Goal: Book appointment/travel/reservation

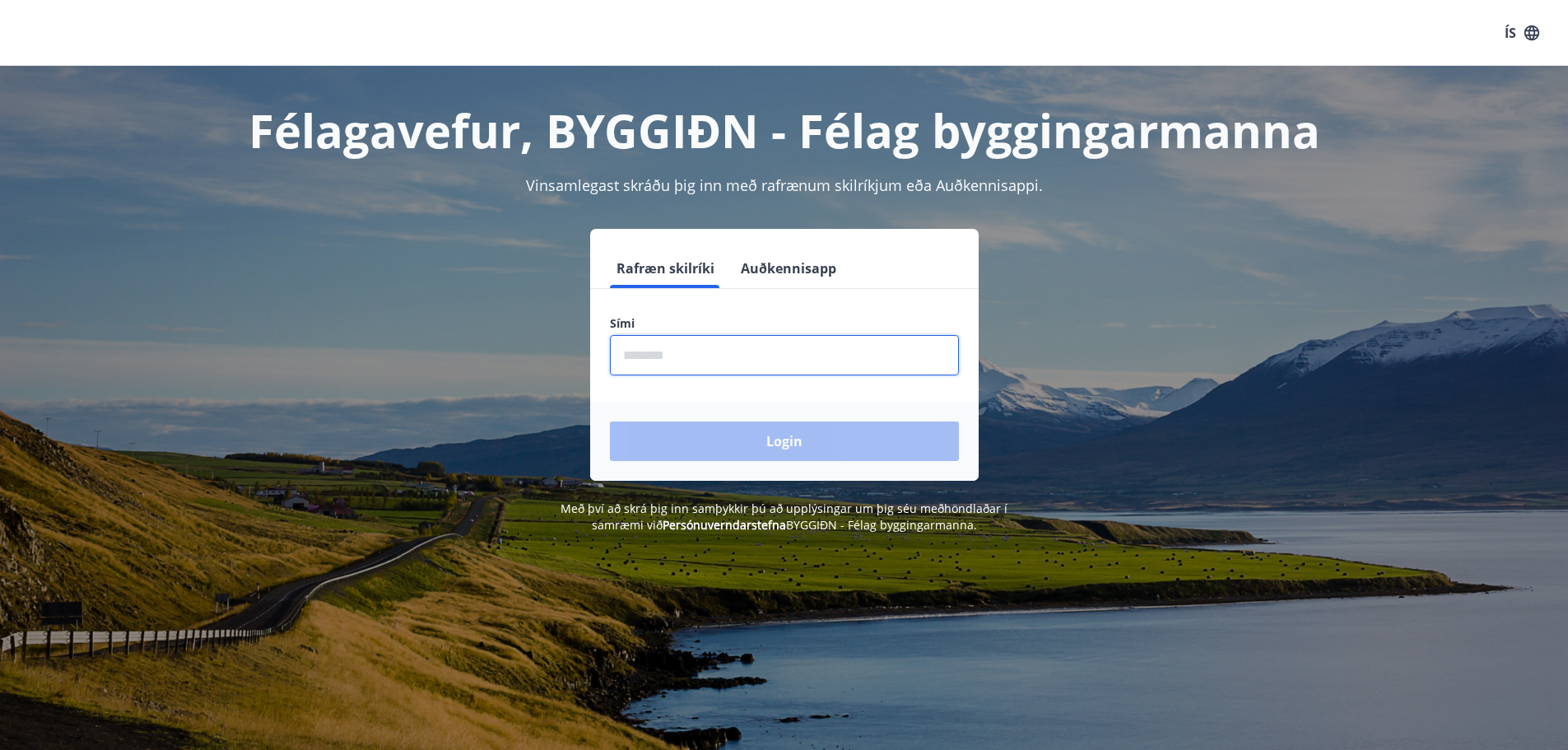
click at [624, 355] on input "phone" at bounding box center [784, 355] width 349 height 40
type input "********"
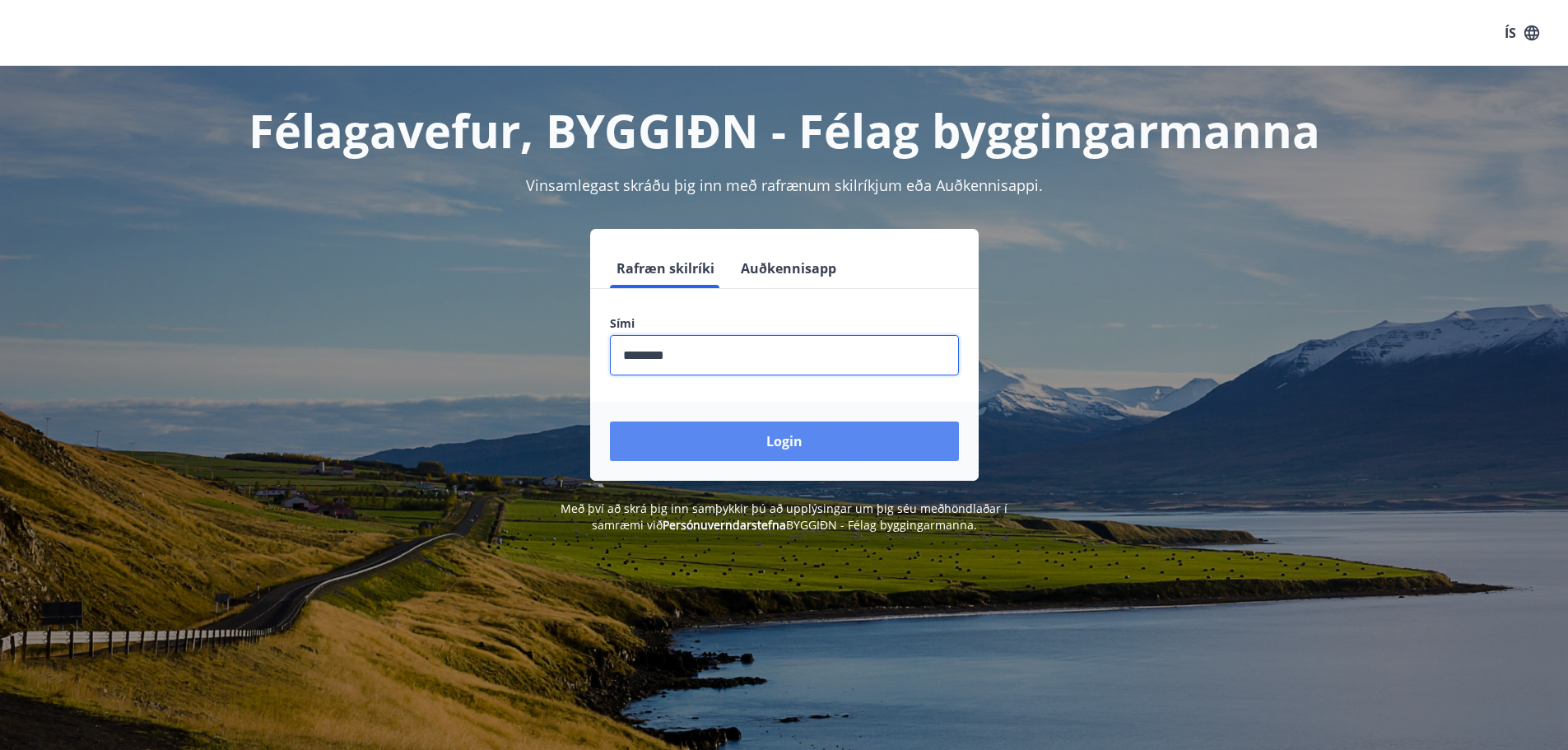
click at [746, 440] on button "Login" at bounding box center [784, 440] width 349 height 39
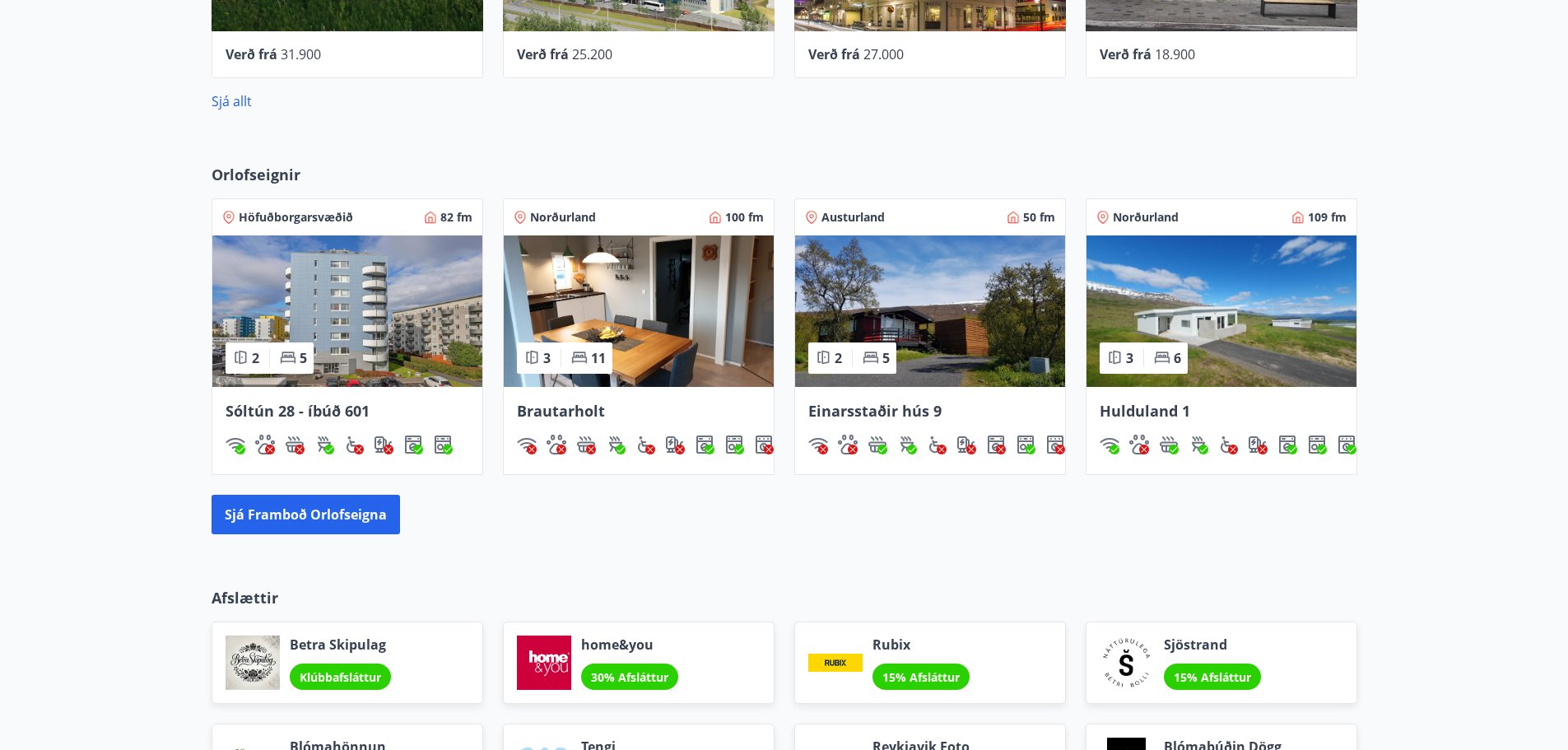
scroll to position [974, 0]
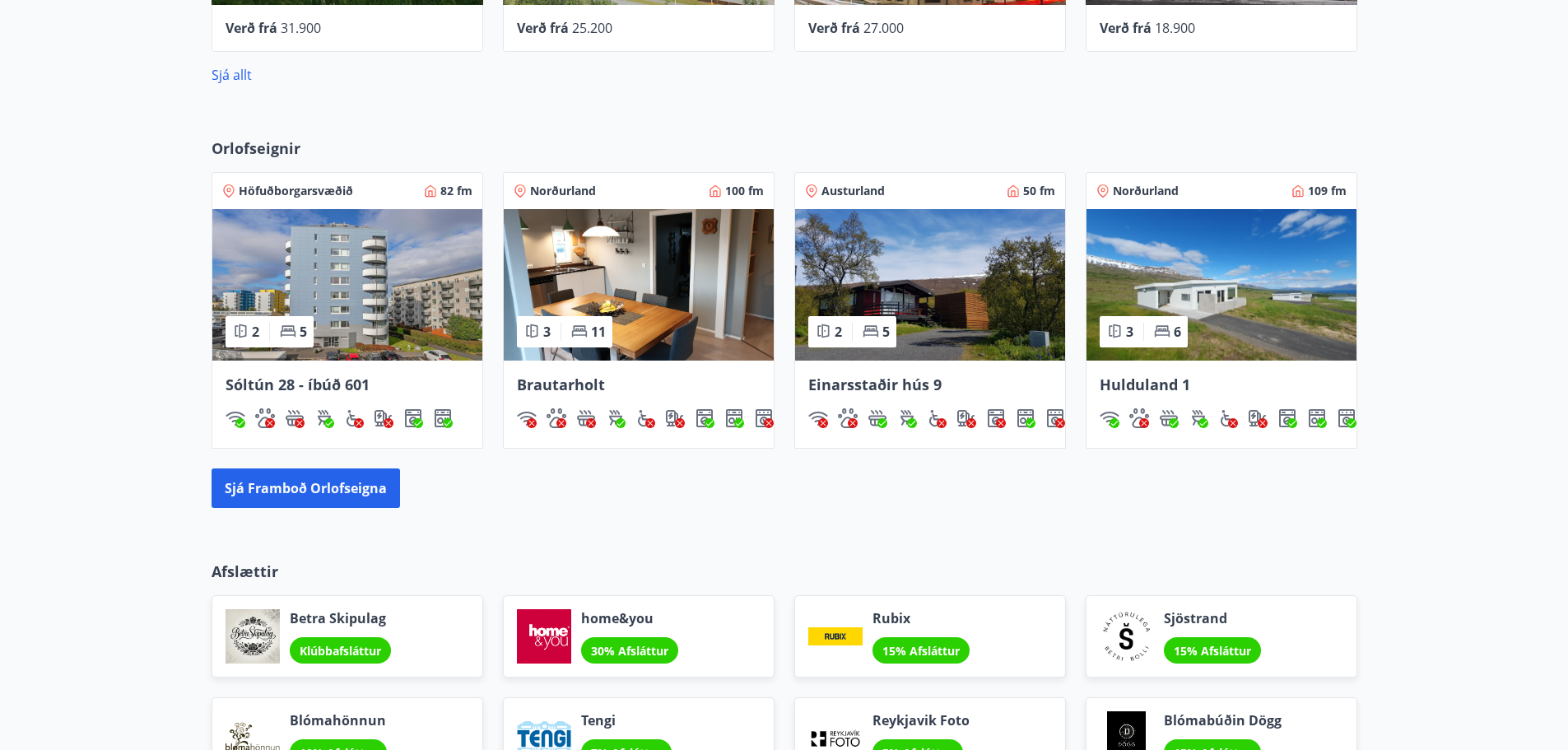
drag, startPoint x: 1218, startPoint y: 266, endPoint x: 1167, endPoint y: 191, distance: 90.7
click at [1167, 191] on span "Norðurland" at bounding box center [1145, 191] width 66 height 17
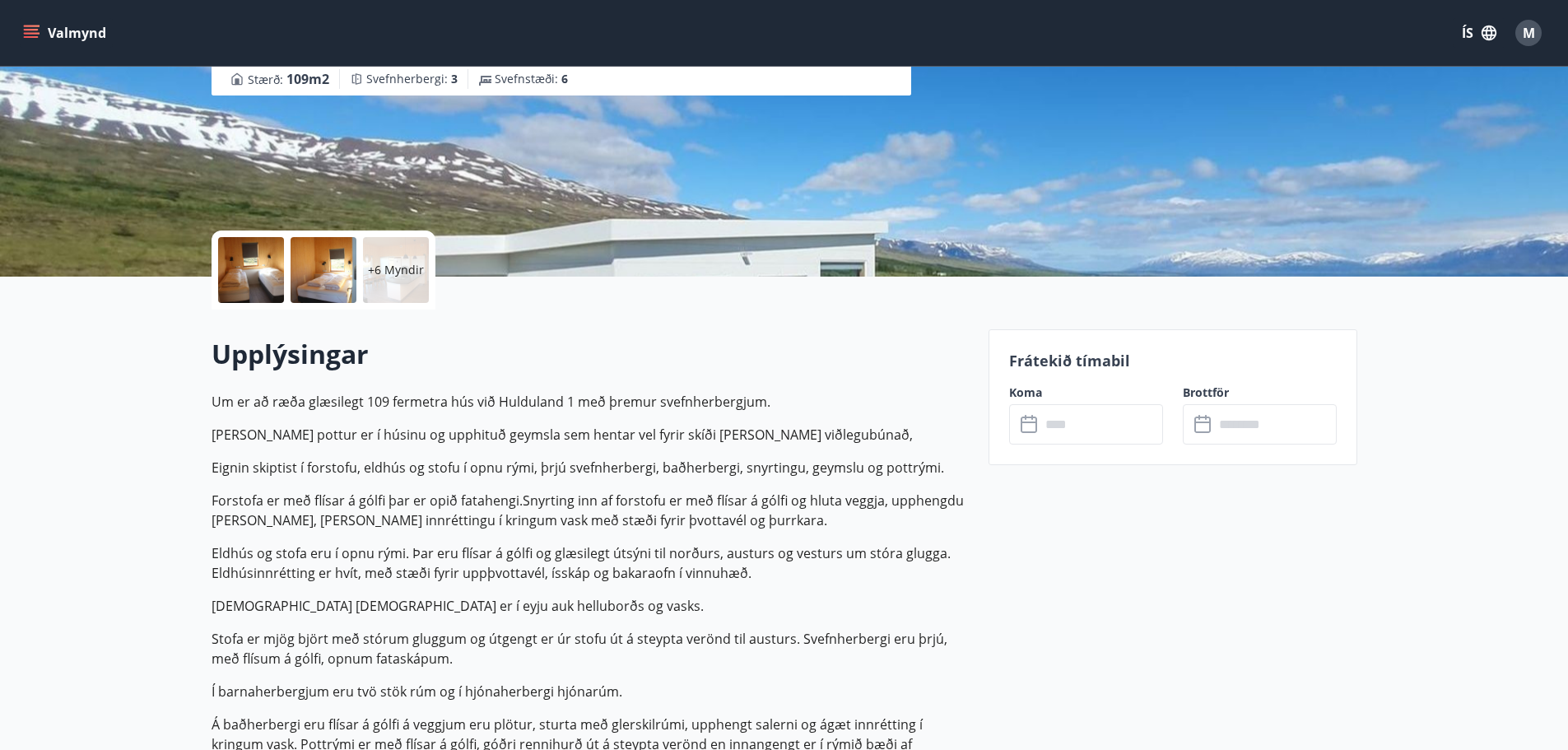
scroll to position [247, 0]
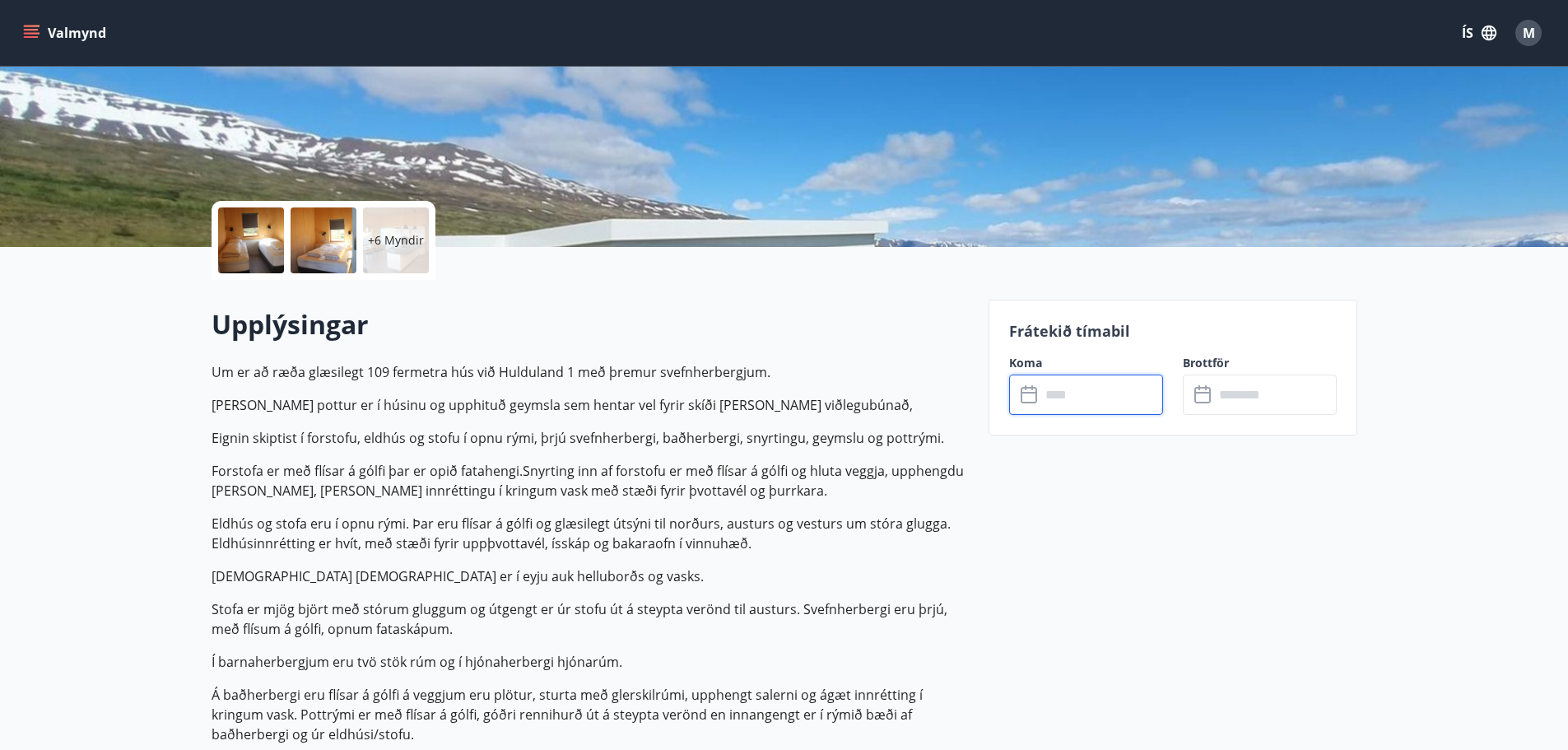
click at [1094, 390] on input "text" at bounding box center [1101, 395] width 122 height 40
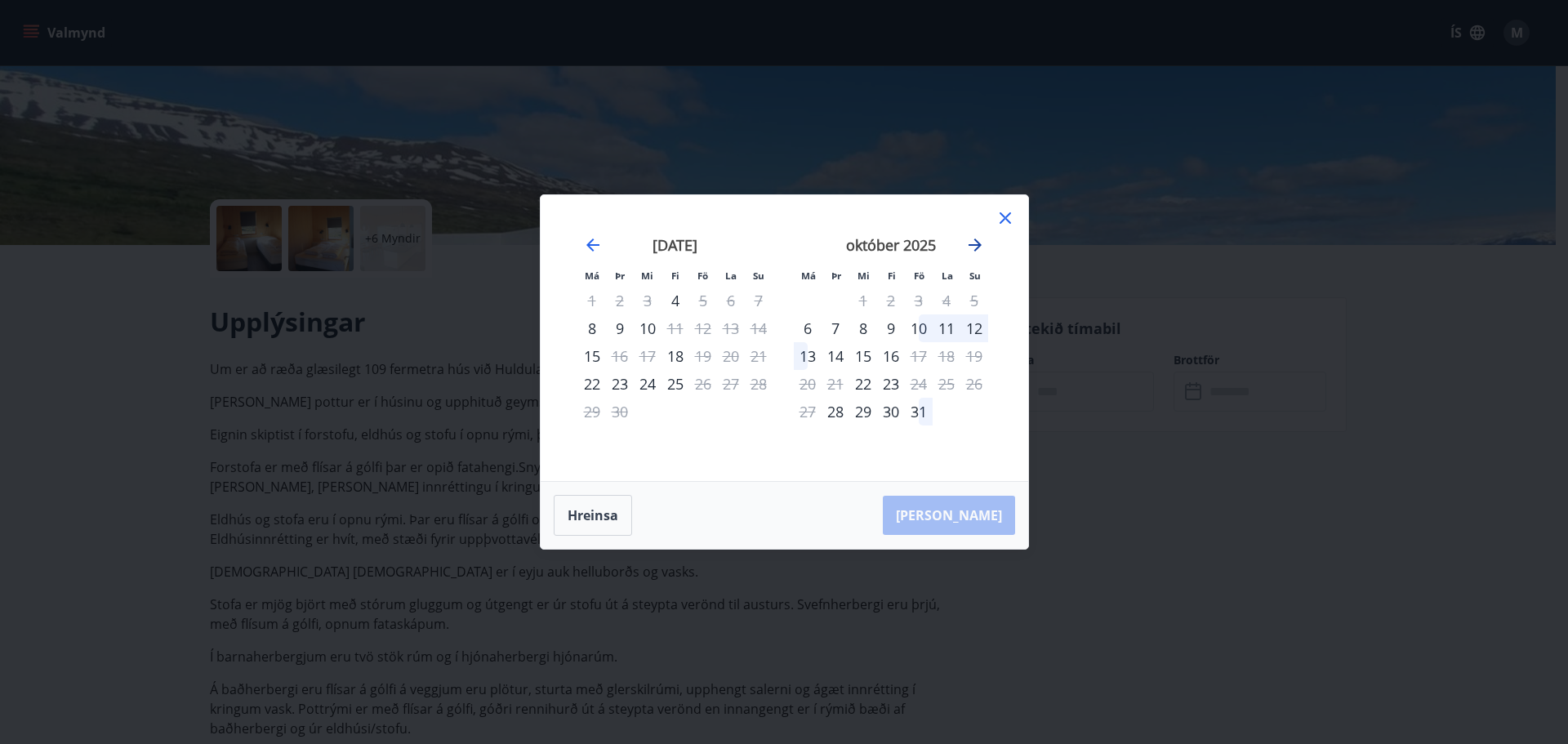
click at [978, 238] on icon "Move forward to switch to the next month." at bounding box center [975, 245] width 20 height 20
click at [470, 282] on div "Má Þr Mi Fi Fö La Su Má Þr Mi Fi Fö La Su [DATE] 1 2 3 4 5 6 7 8 9 10 11 12 13 …" at bounding box center [784, 372] width 1568 height 744
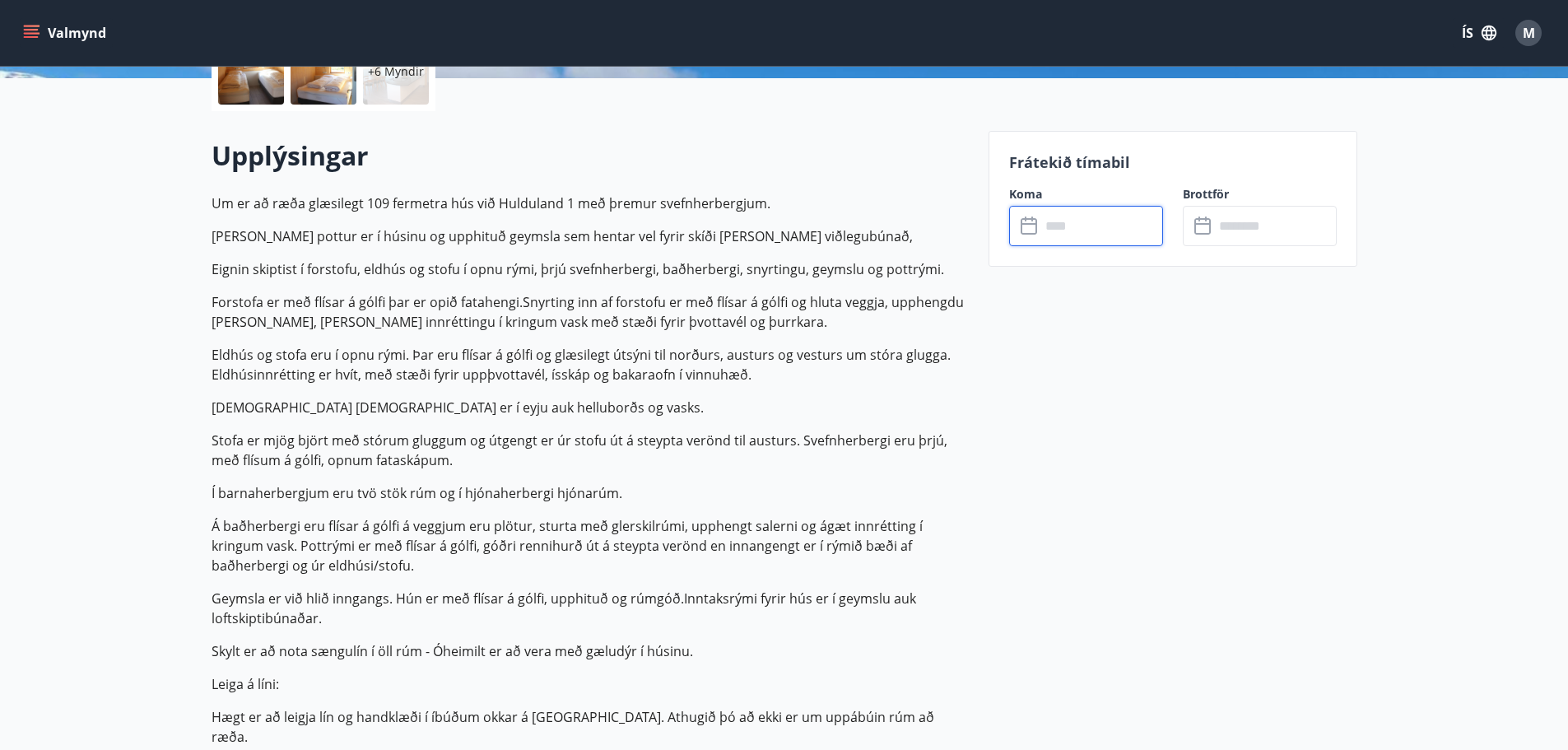
scroll to position [412, 0]
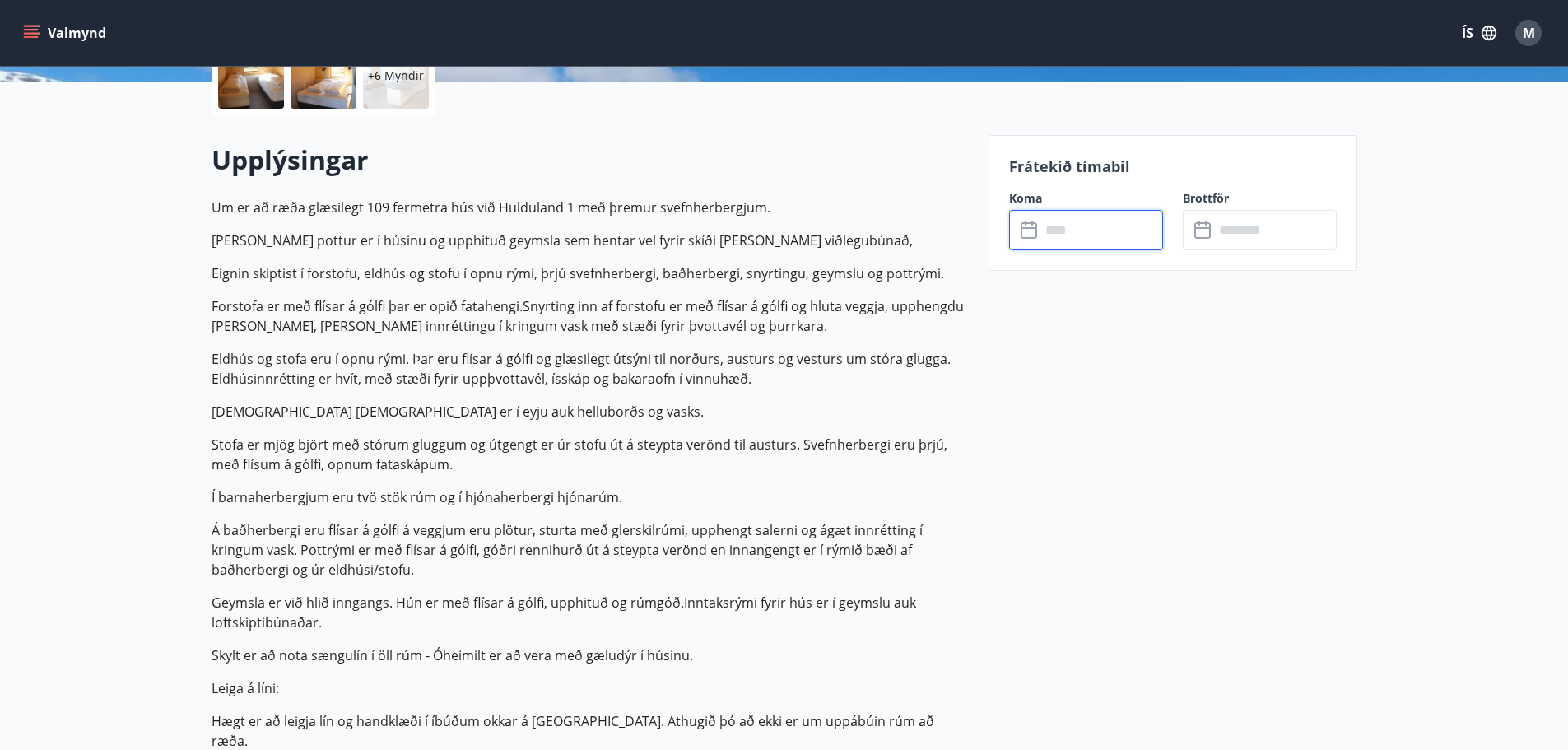
click at [1084, 223] on input "text" at bounding box center [1101, 230] width 122 height 40
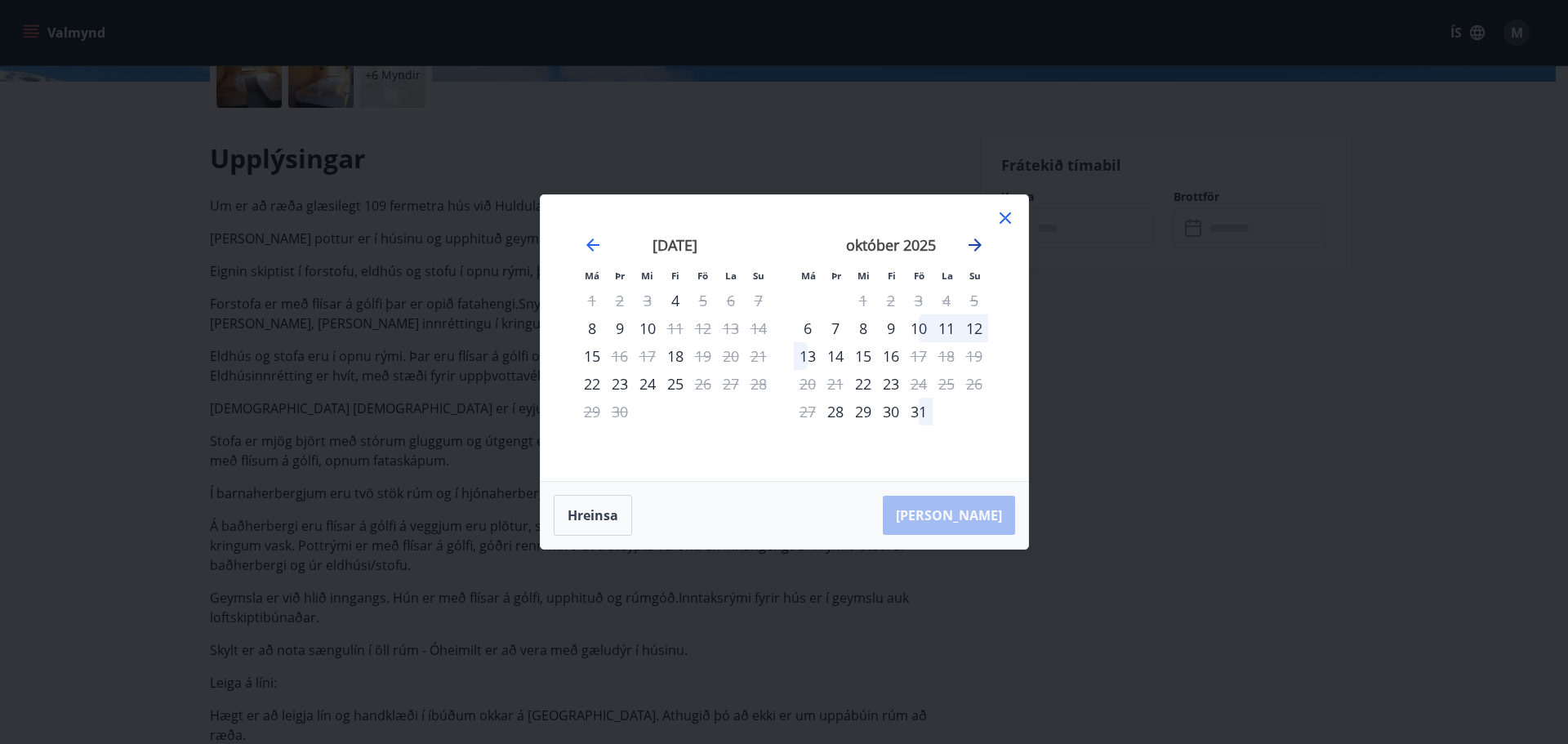
click at [972, 244] on icon "Move forward to switch to the next month." at bounding box center [975, 245] width 13 height 13
click at [900, 377] on div "20" at bounding box center [891, 384] width 28 height 28
click at [983, 381] on div "23" at bounding box center [974, 384] width 28 height 28
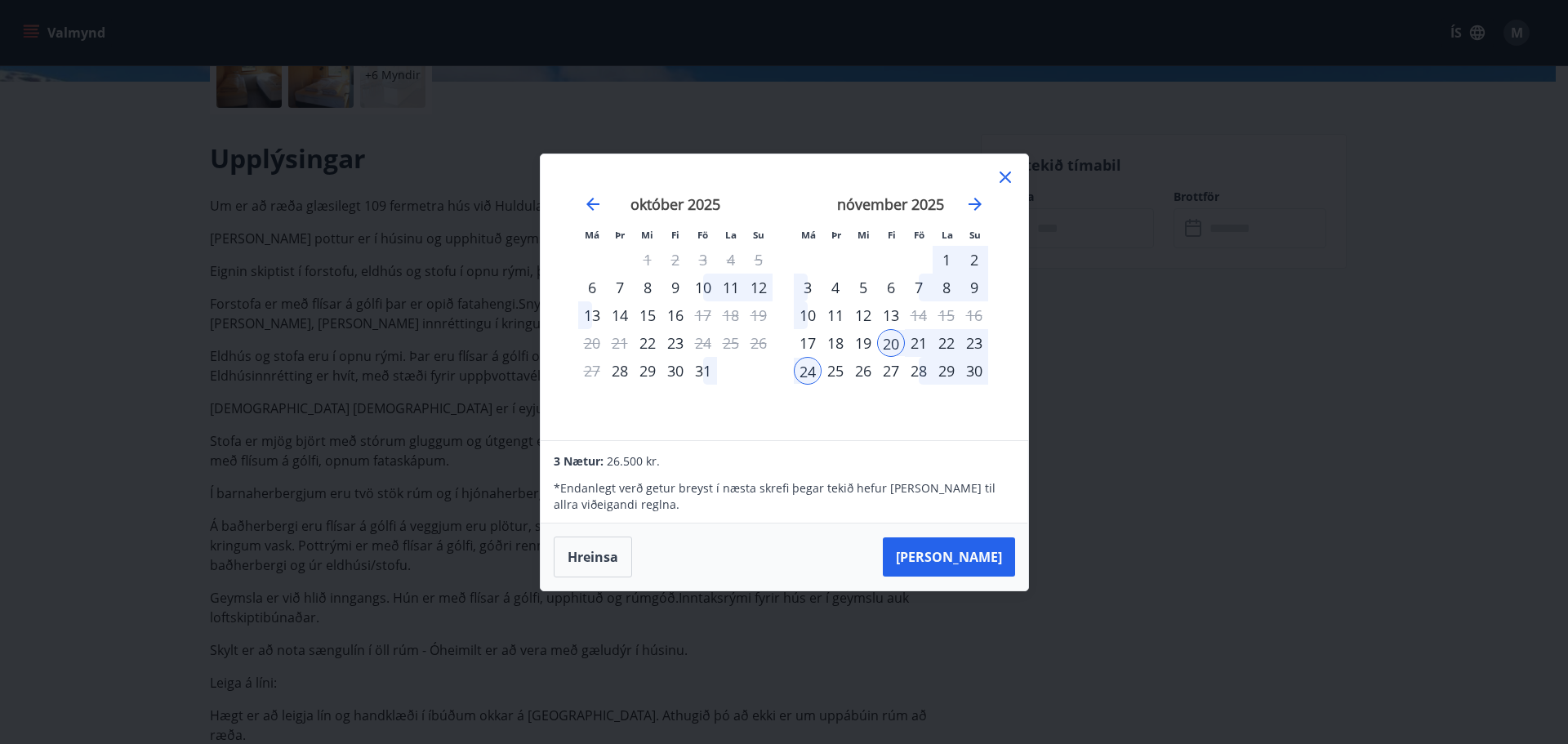
click at [992, 561] on button "[PERSON_NAME]" at bounding box center [949, 557] width 132 height 39
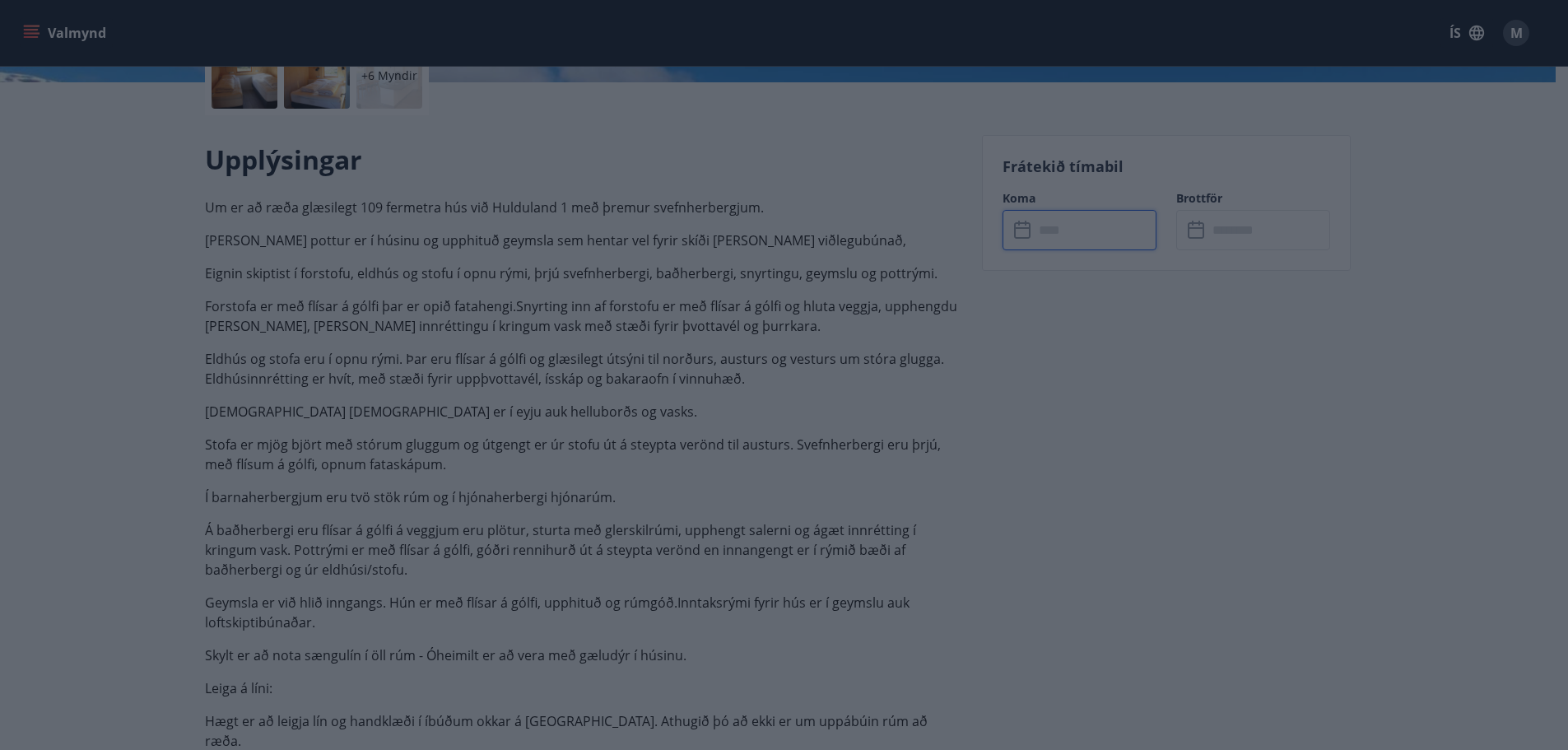
type input "******"
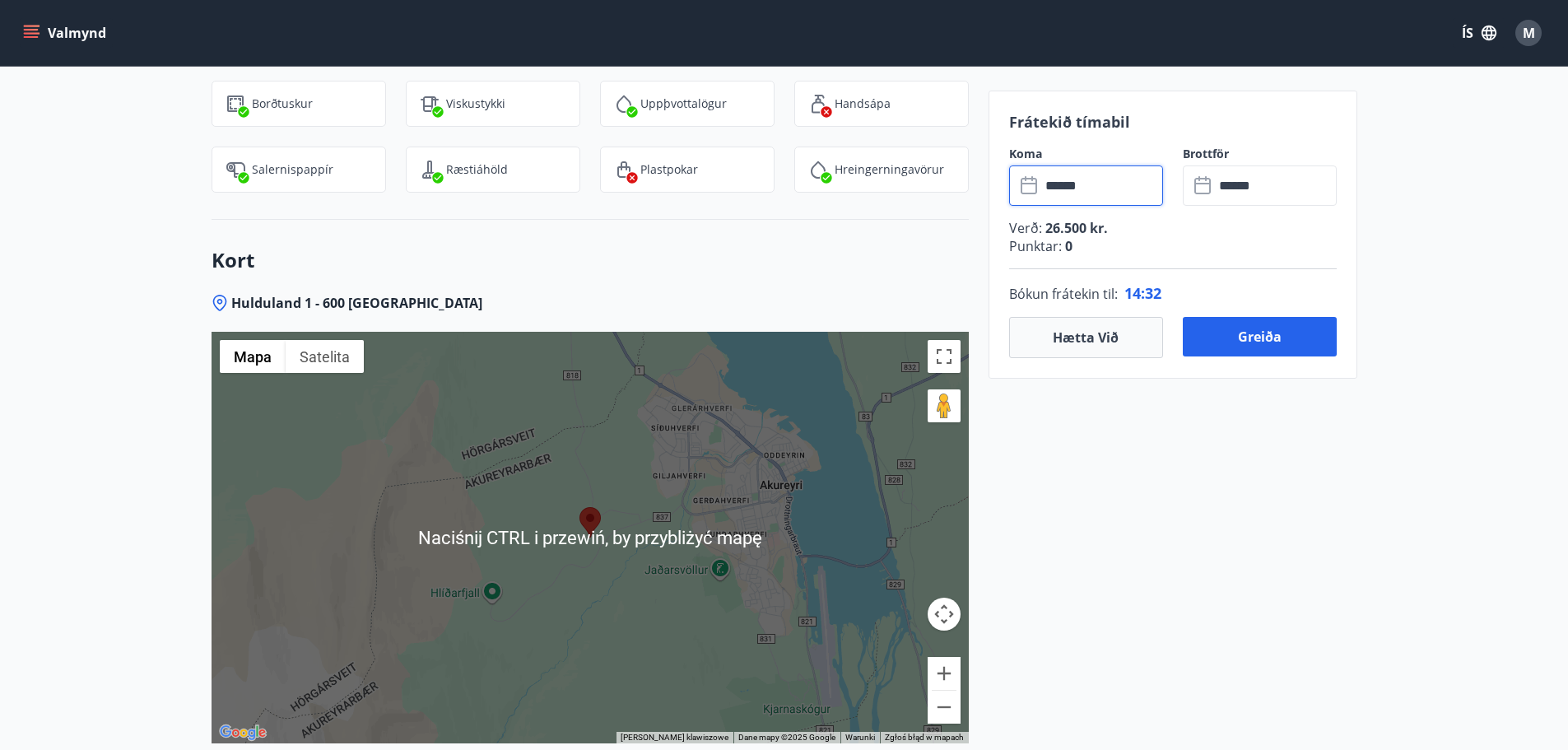
scroll to position [2910, 0]
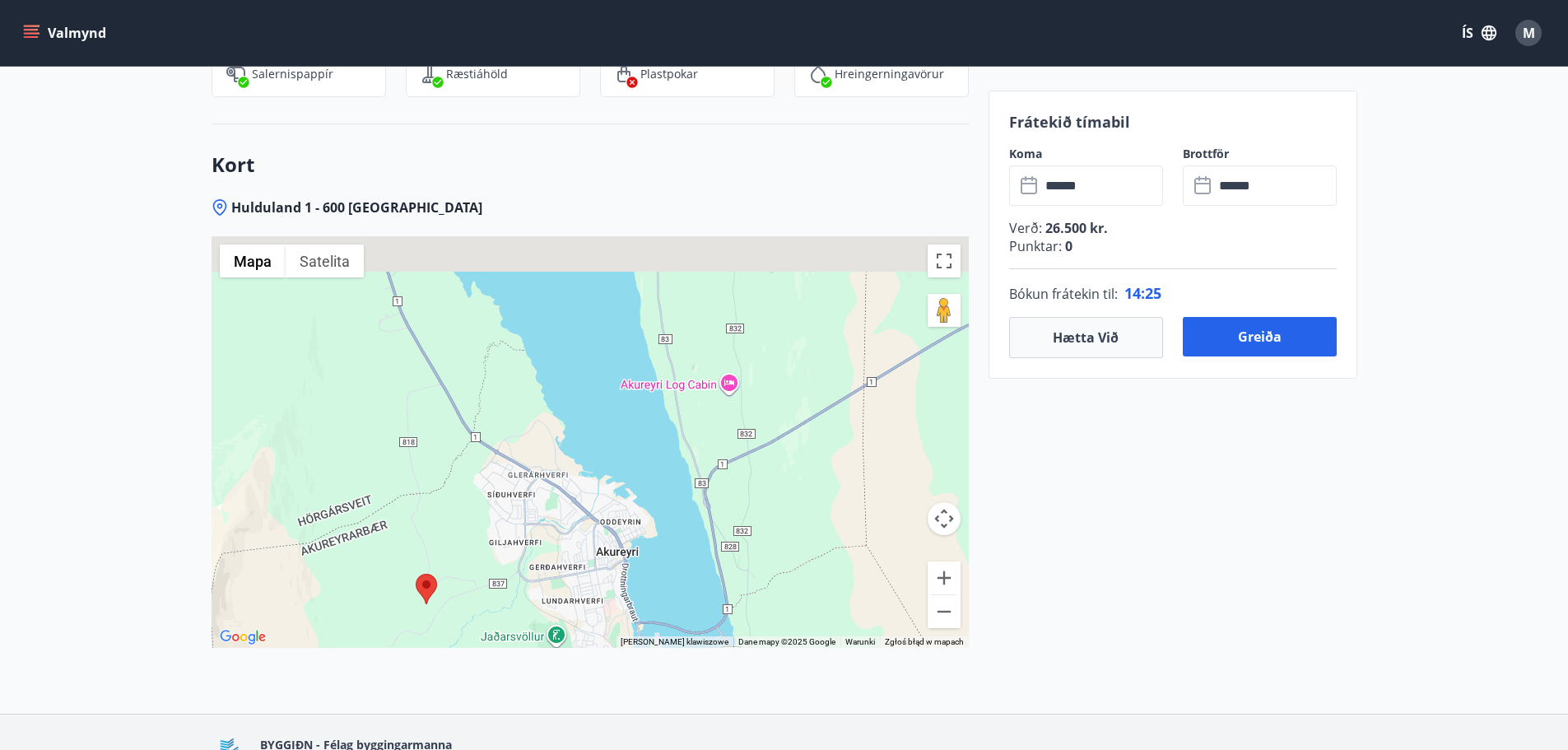
drag, startPoint x: 831, startPoint y: 322, endPoint x: 664, endPoint y: 464, distance: 219.2
click at [664, 467] on div at bounding box center [590, 442] width 757 height 412
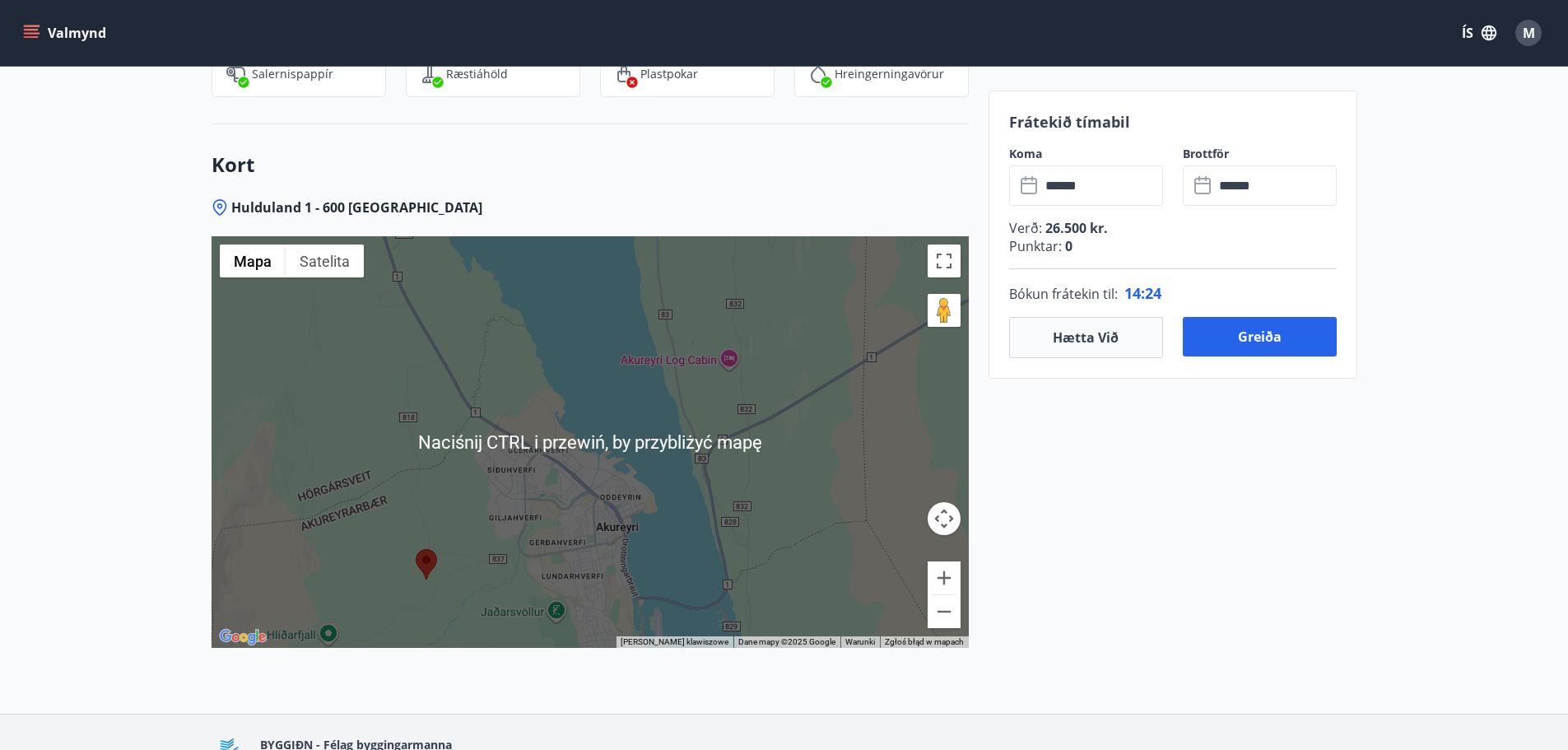
scroll to position [2993, 0]
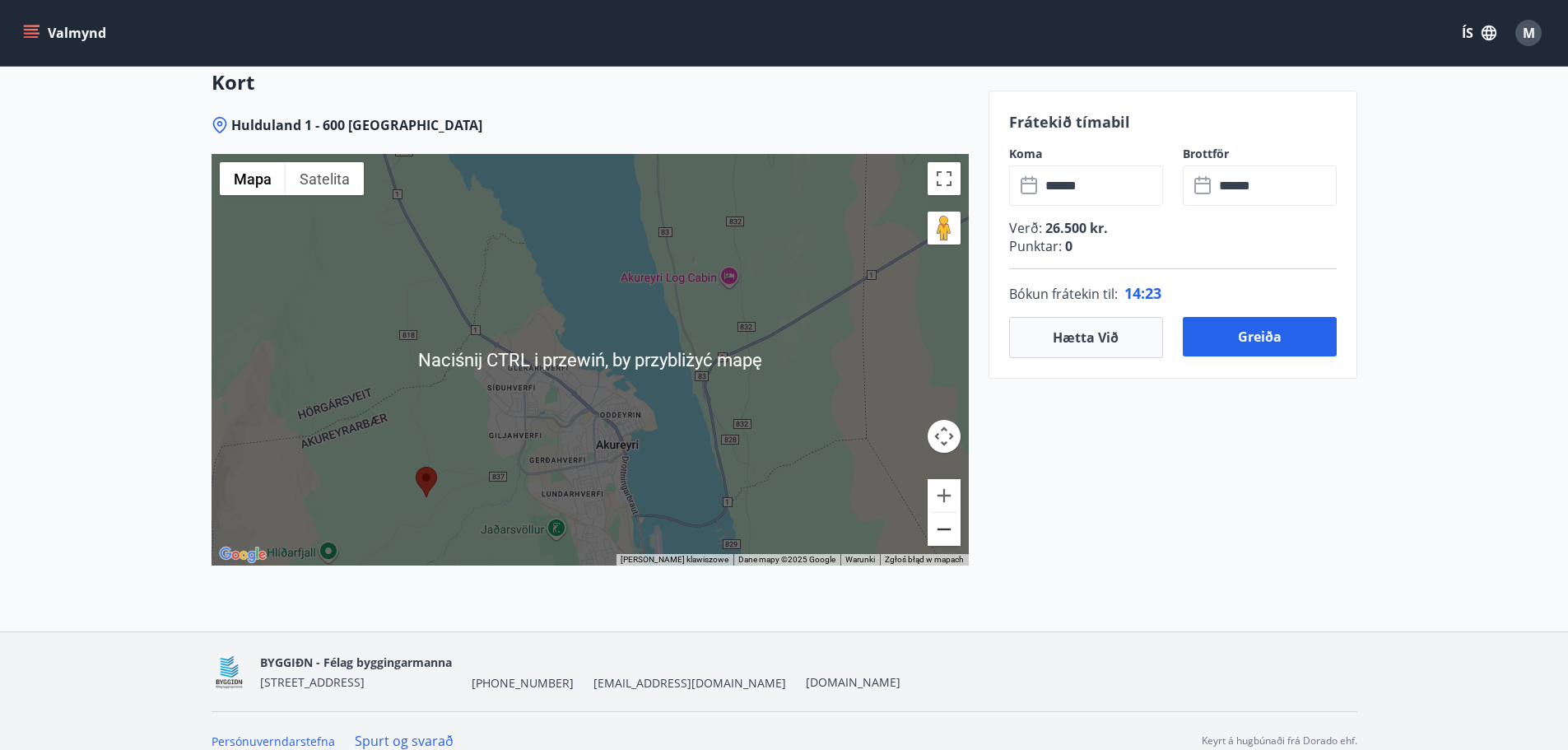
click at [942, 513] on button "Pomniejsz" at bounding box center [945, 529] width 33 height 33
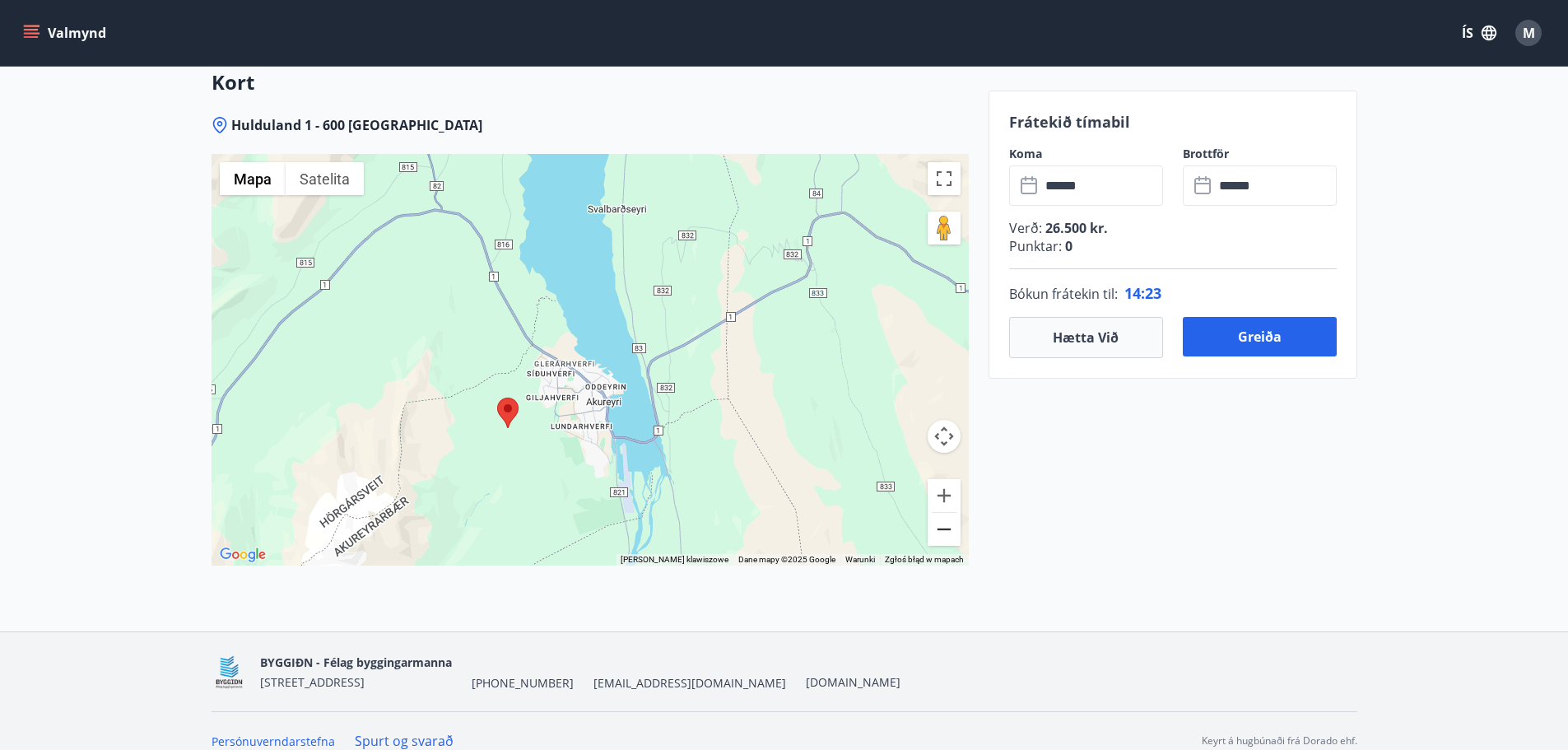
click at [944, 513] on button "Pomniejsz" at bounding box center [945, 529] width 33 height 33
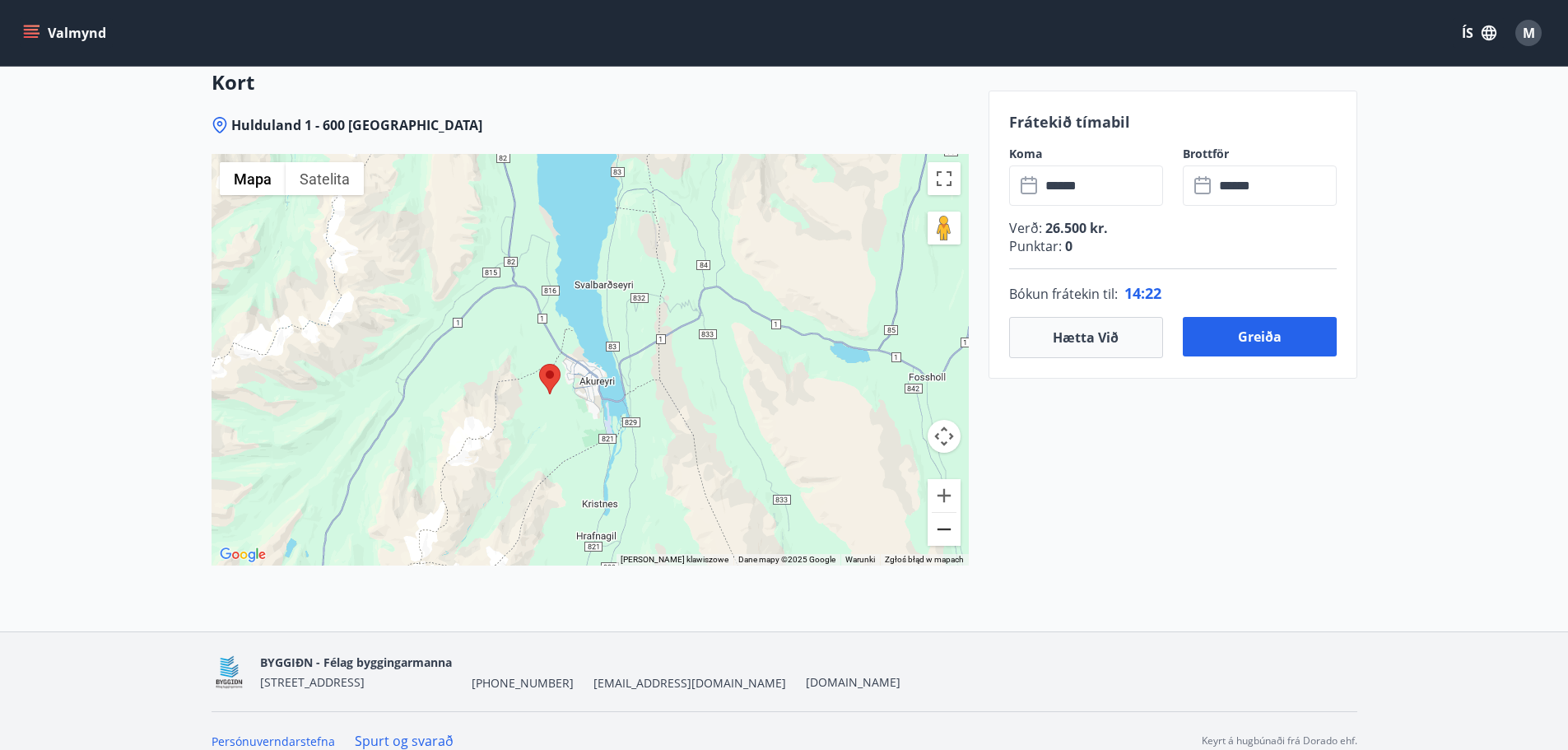
click at [944, 513] on button "Pomniejsz" at bounding box center [945, 529] width 33 height 33
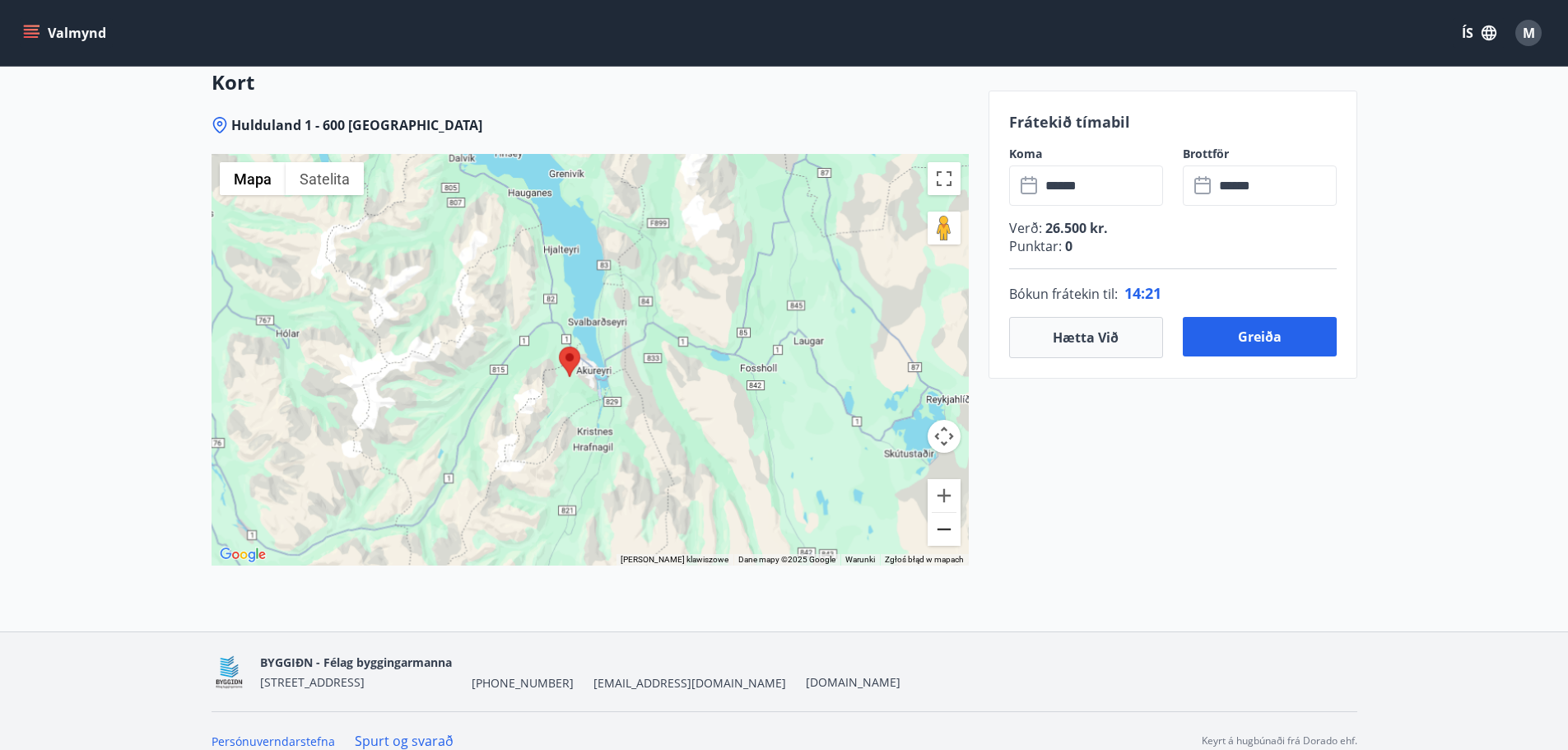
click at [944, 513] on button "Pomniejsz" at bounding box center [945, 529] width 33 height 33
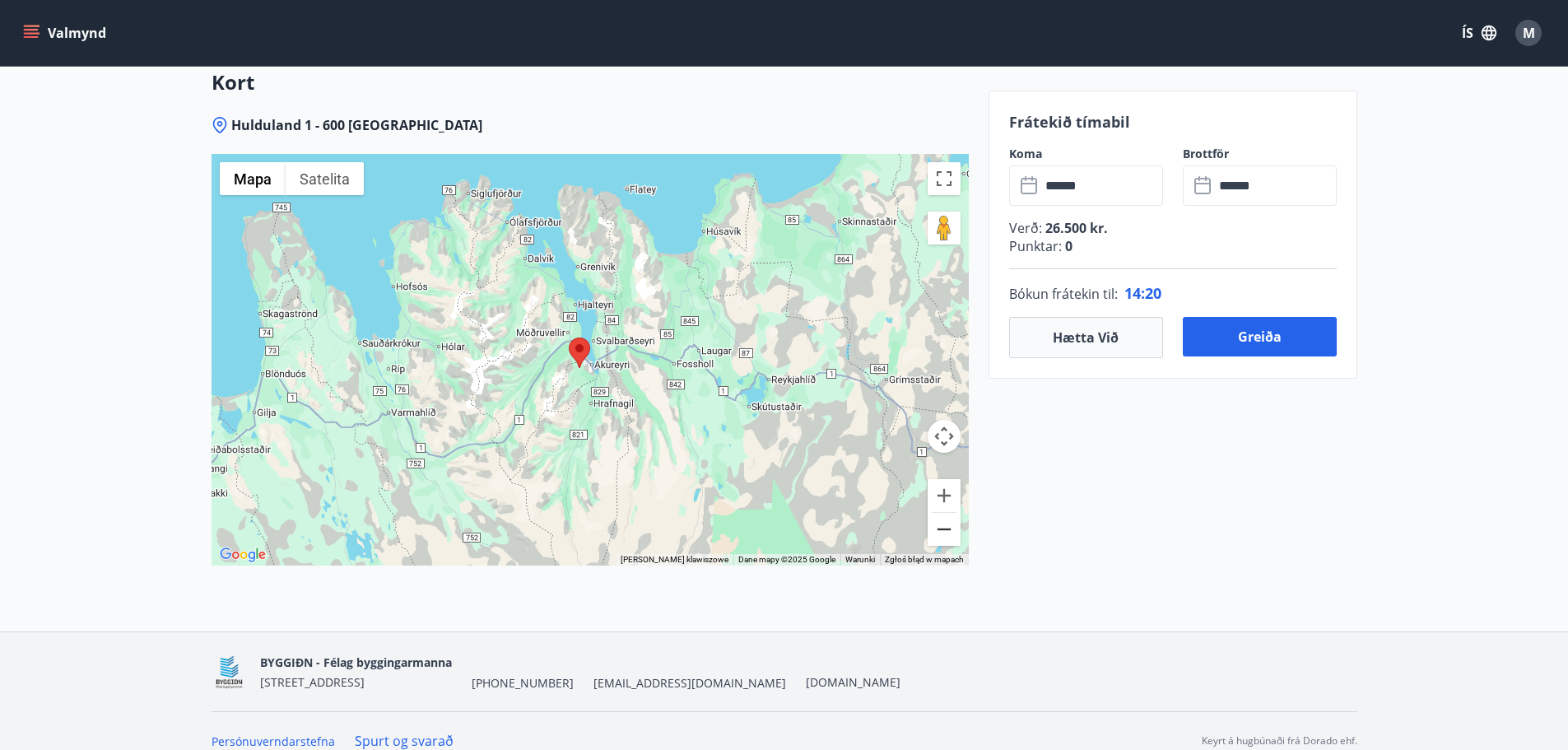
click at [945, 513] on button "Pomniejsz" at bounding box center [945, 529] width 33 height 33
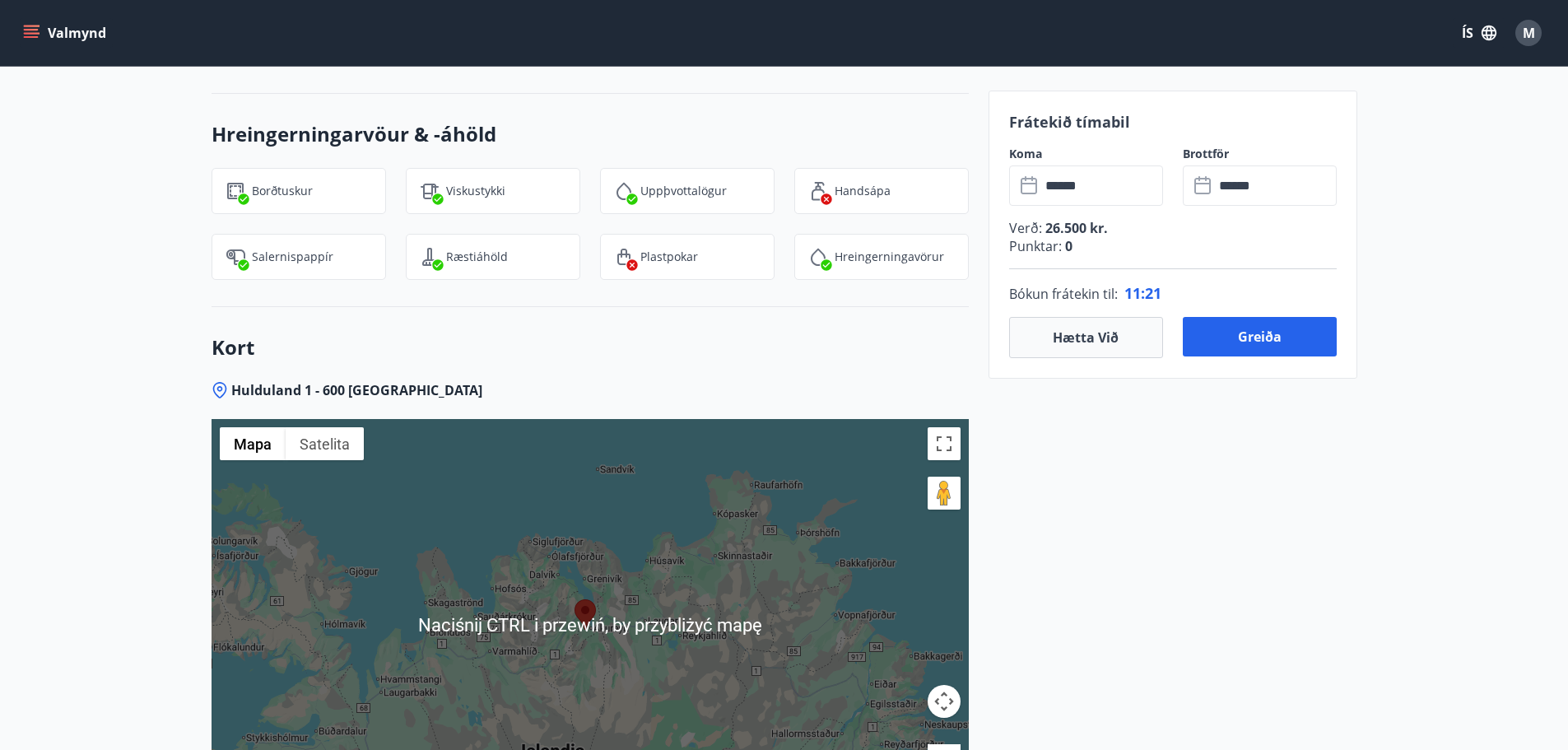
scroll to position [2498, 0]
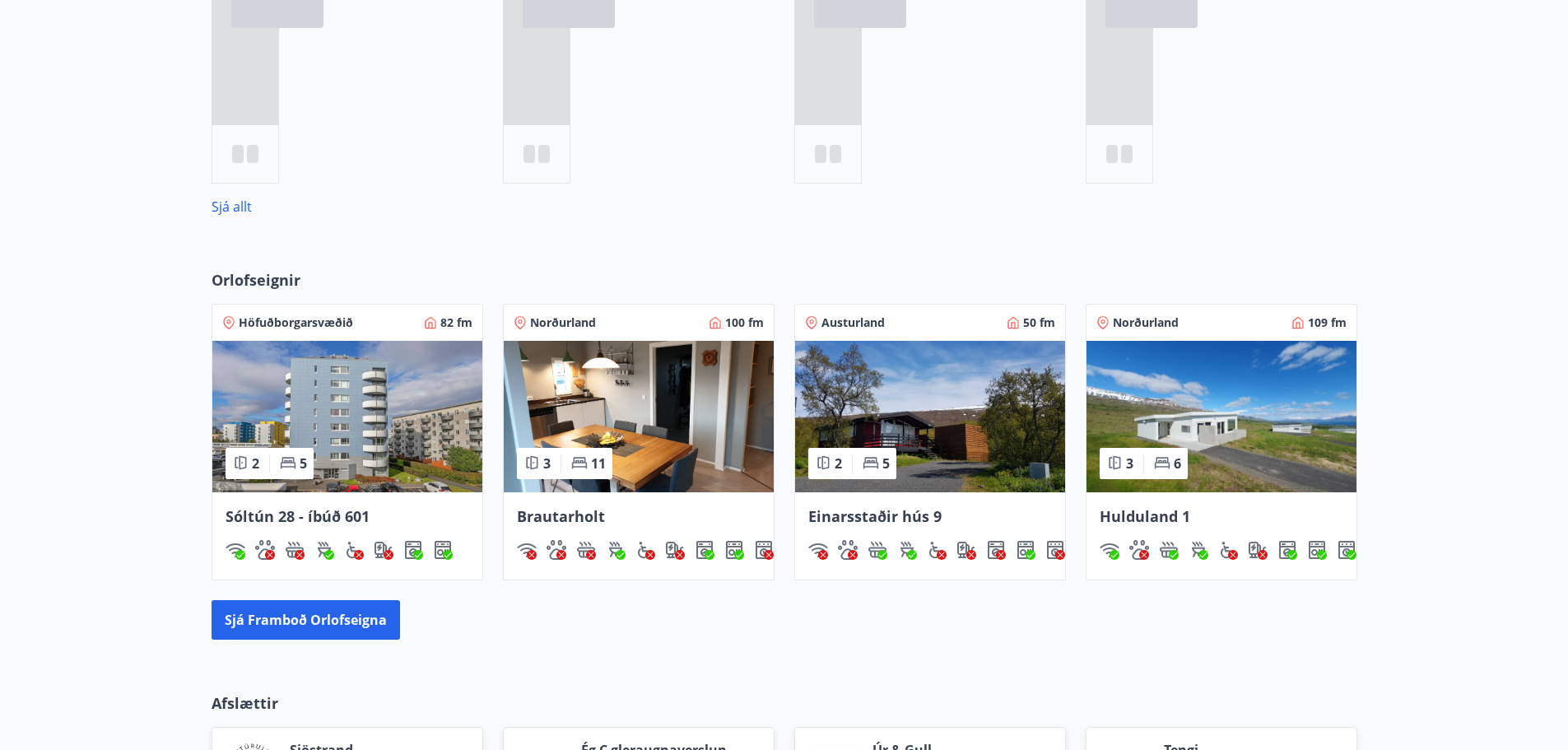
scroll to position [903, 0]
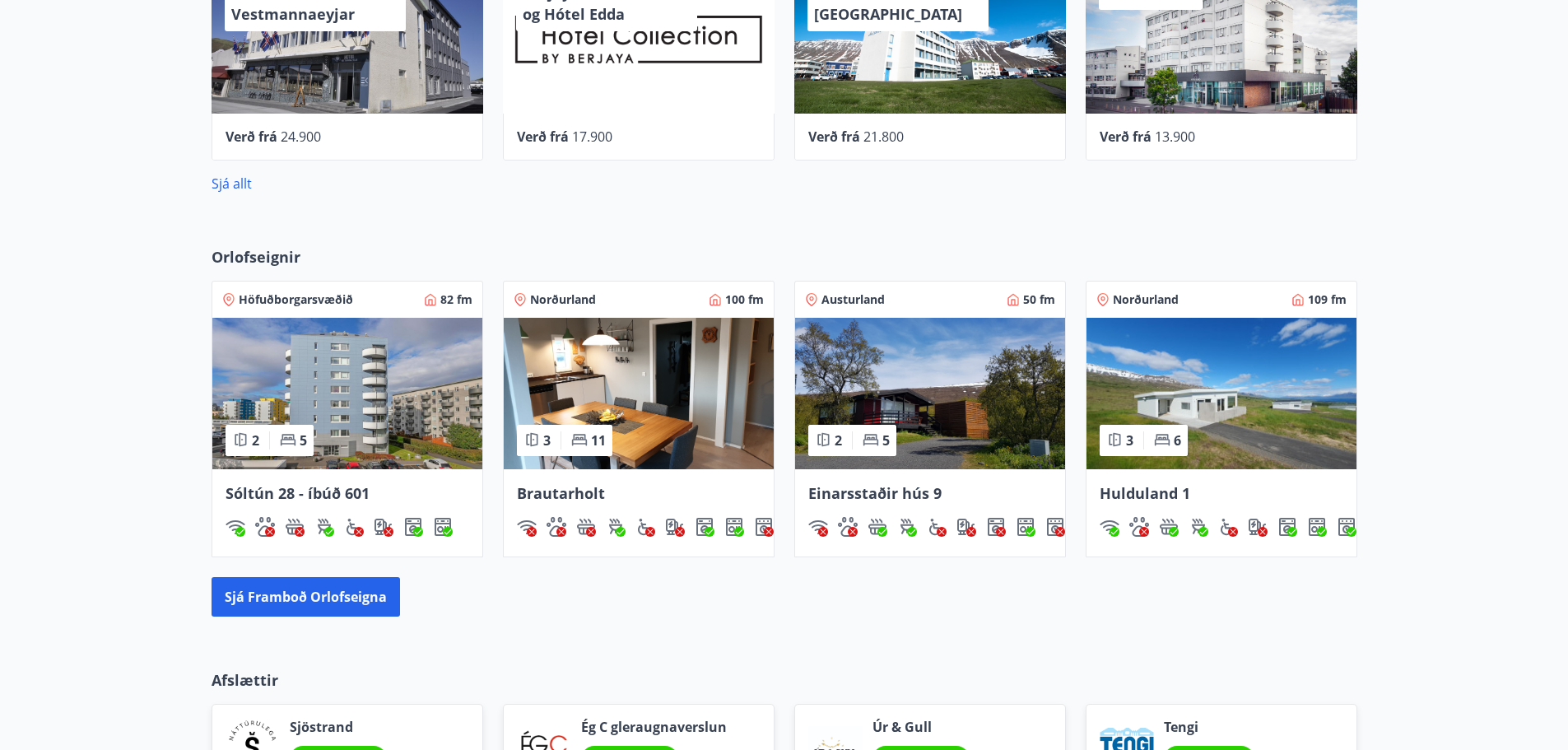
click at [959, 393] on img at bounding box center [930, 394] width 270 height 151
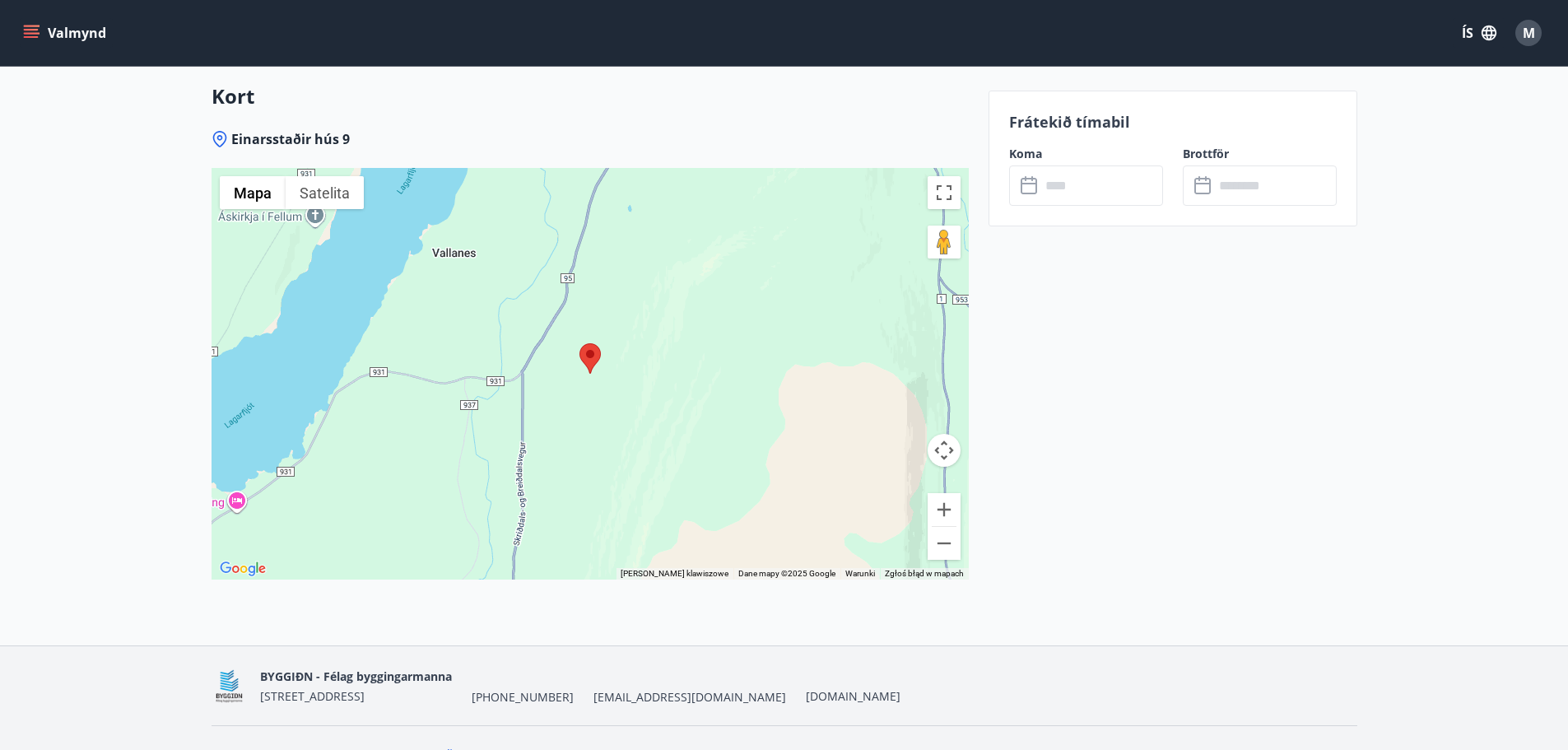
scroll to position [2385, 0]
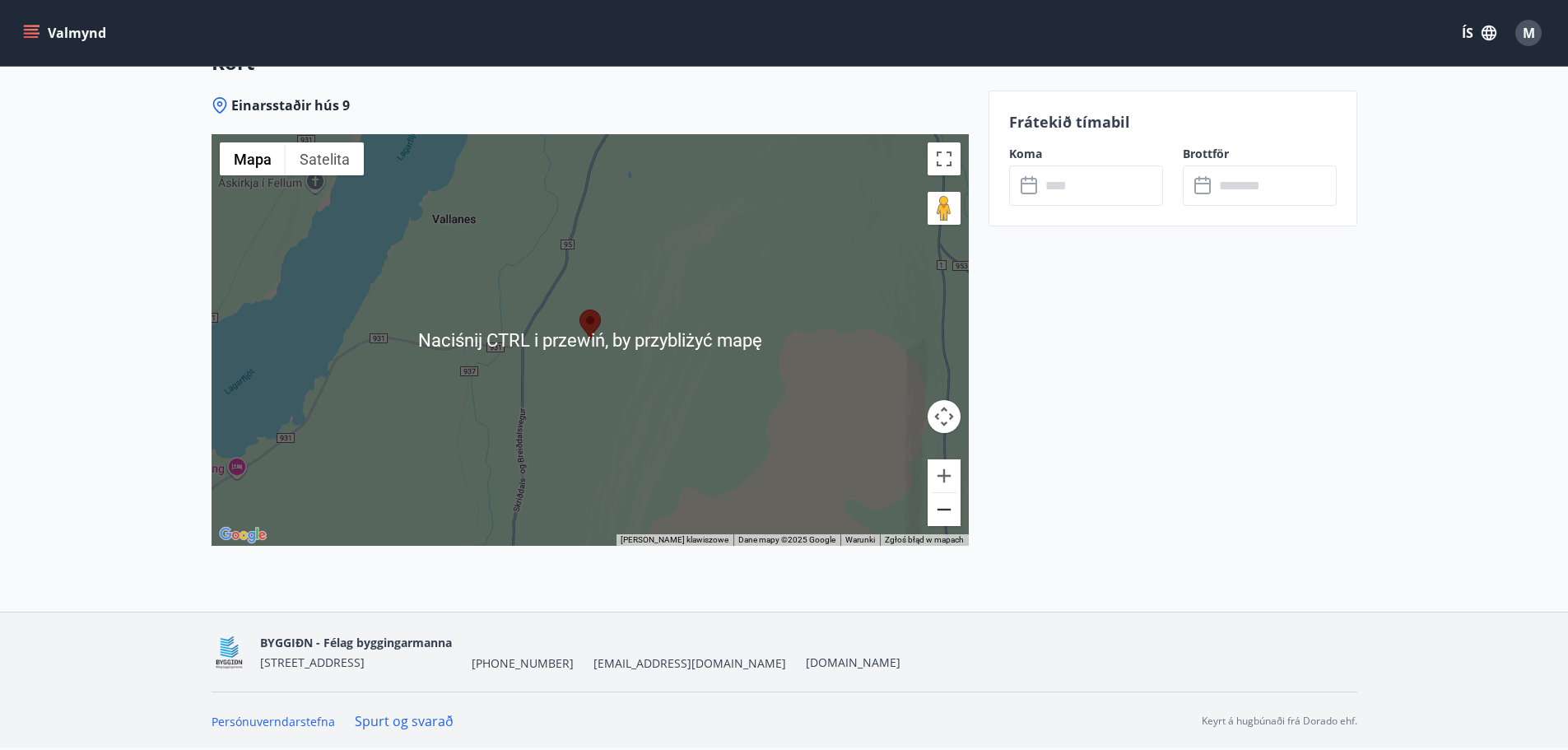
click at [951, 509] on button "Pomniejsz" at bounding box center [945, 510] width 33 height 33
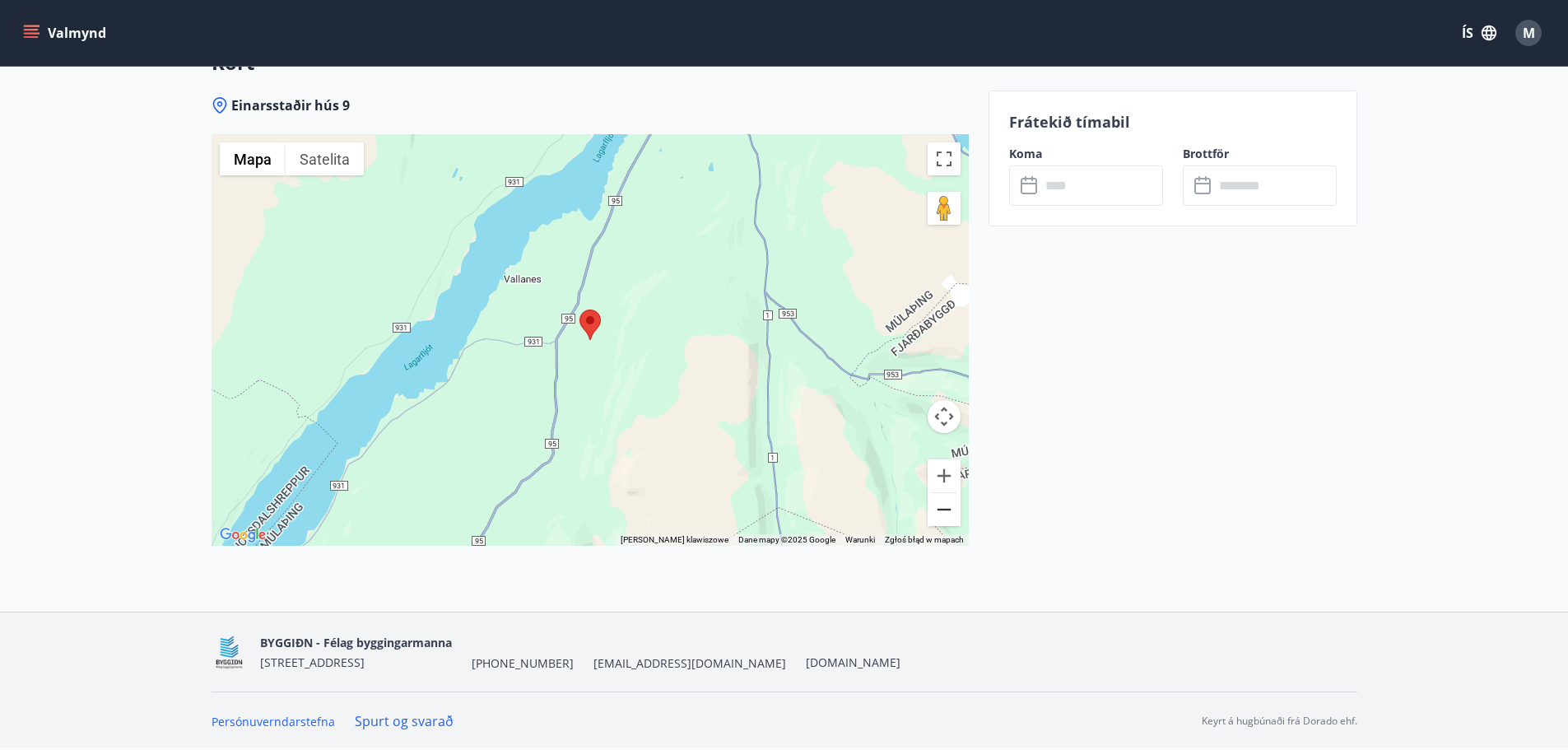
click at [951, 509] on button "Pomniejsz" at bounding box center [945, 510] width 33 height 33
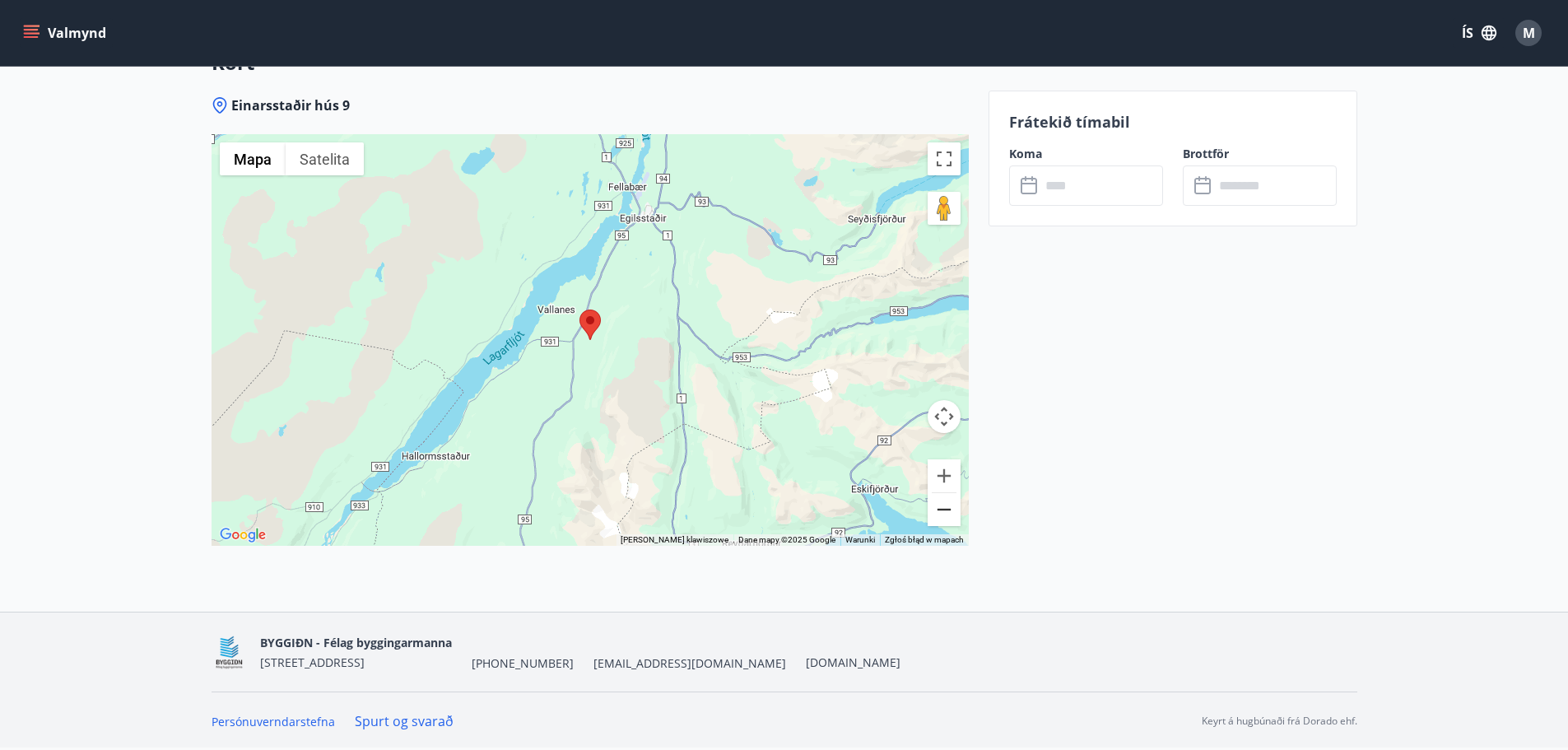
click at [951, 509] on button "Pomniejsz" at bounding box center [945, 510] width 33 height 33
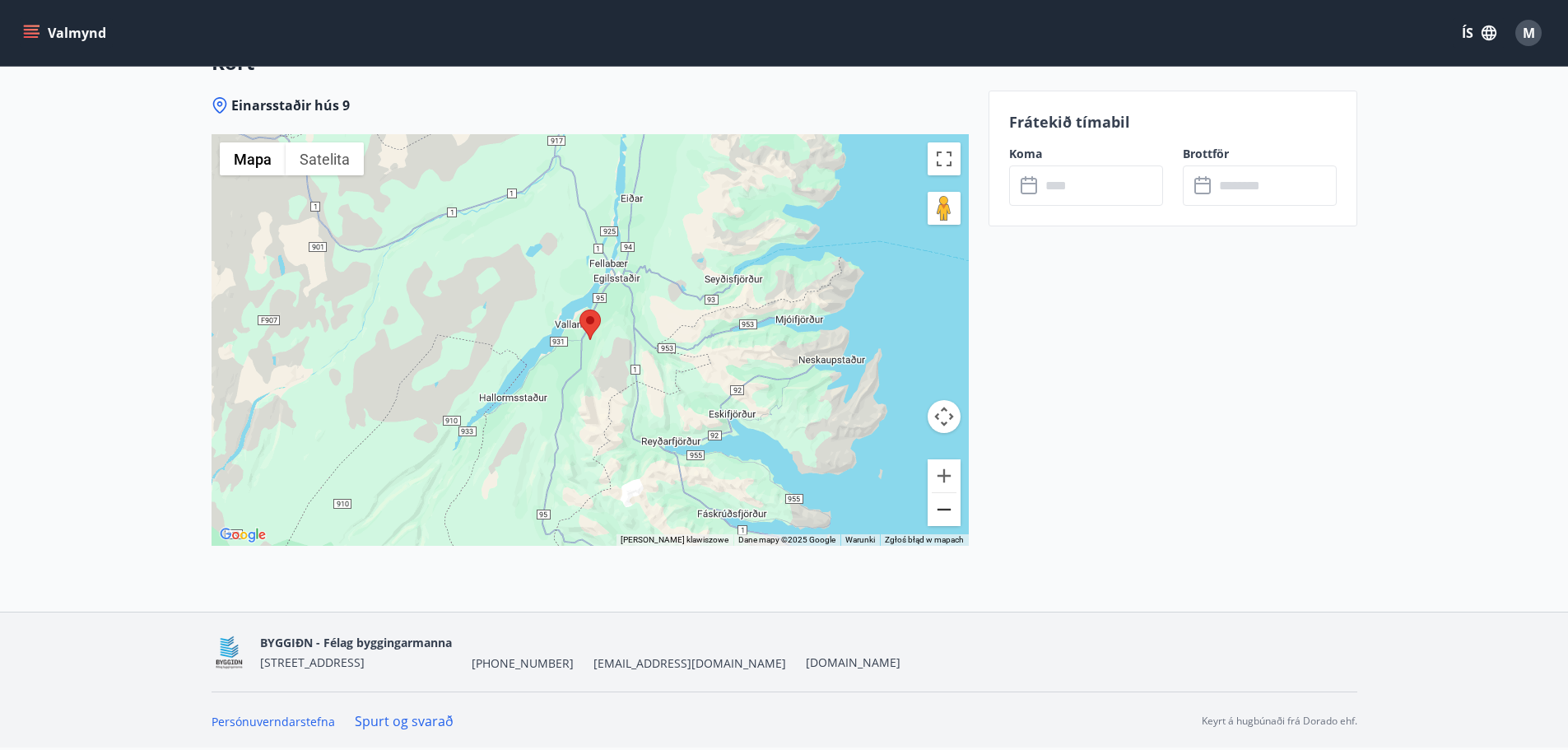
click at [951, 509] on button "Pomniejsz" at bounding box center [945, 510] width 33 height 33
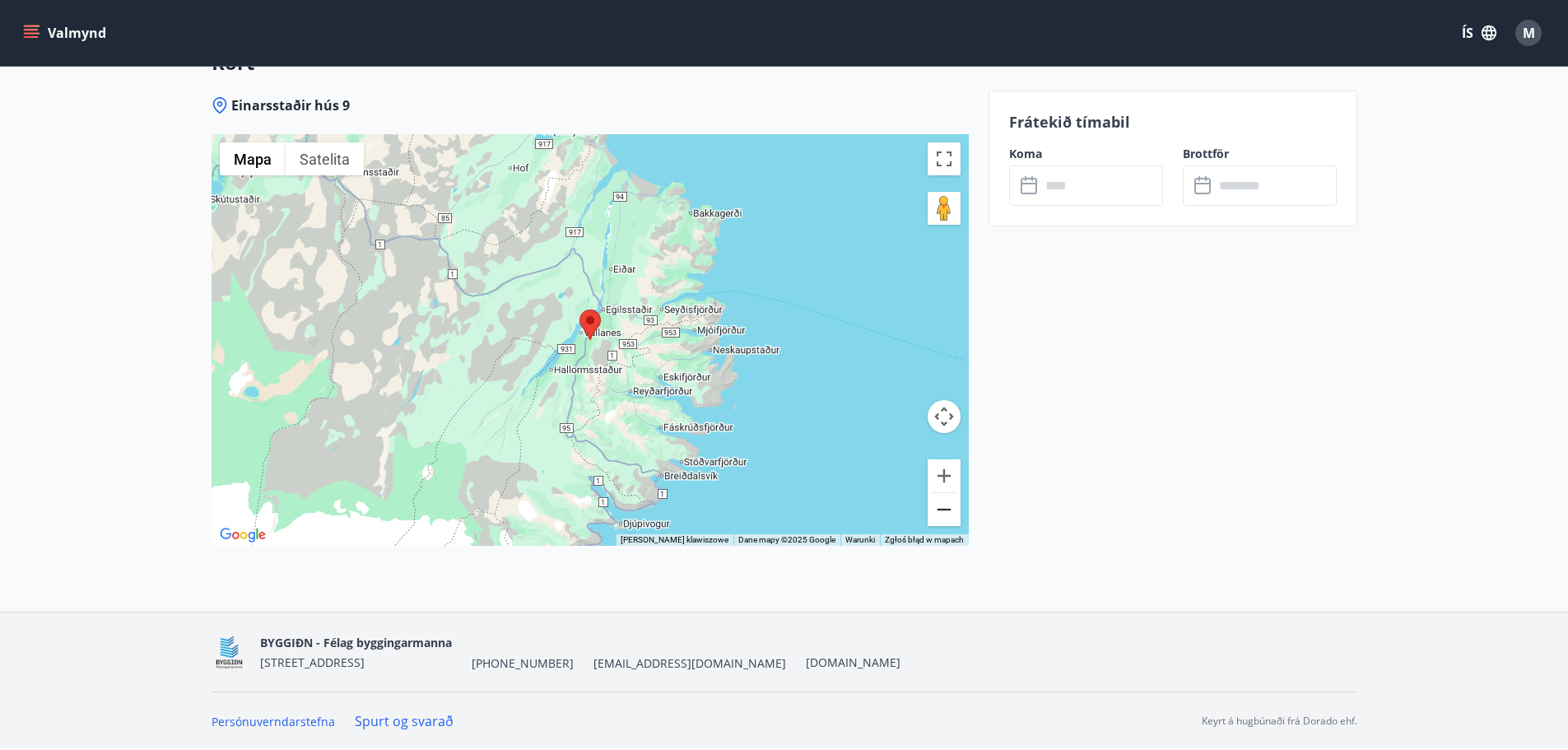
click at [951, 508] on button "Pomniejsz" at bounding box center [945, 510] width 33 height 33
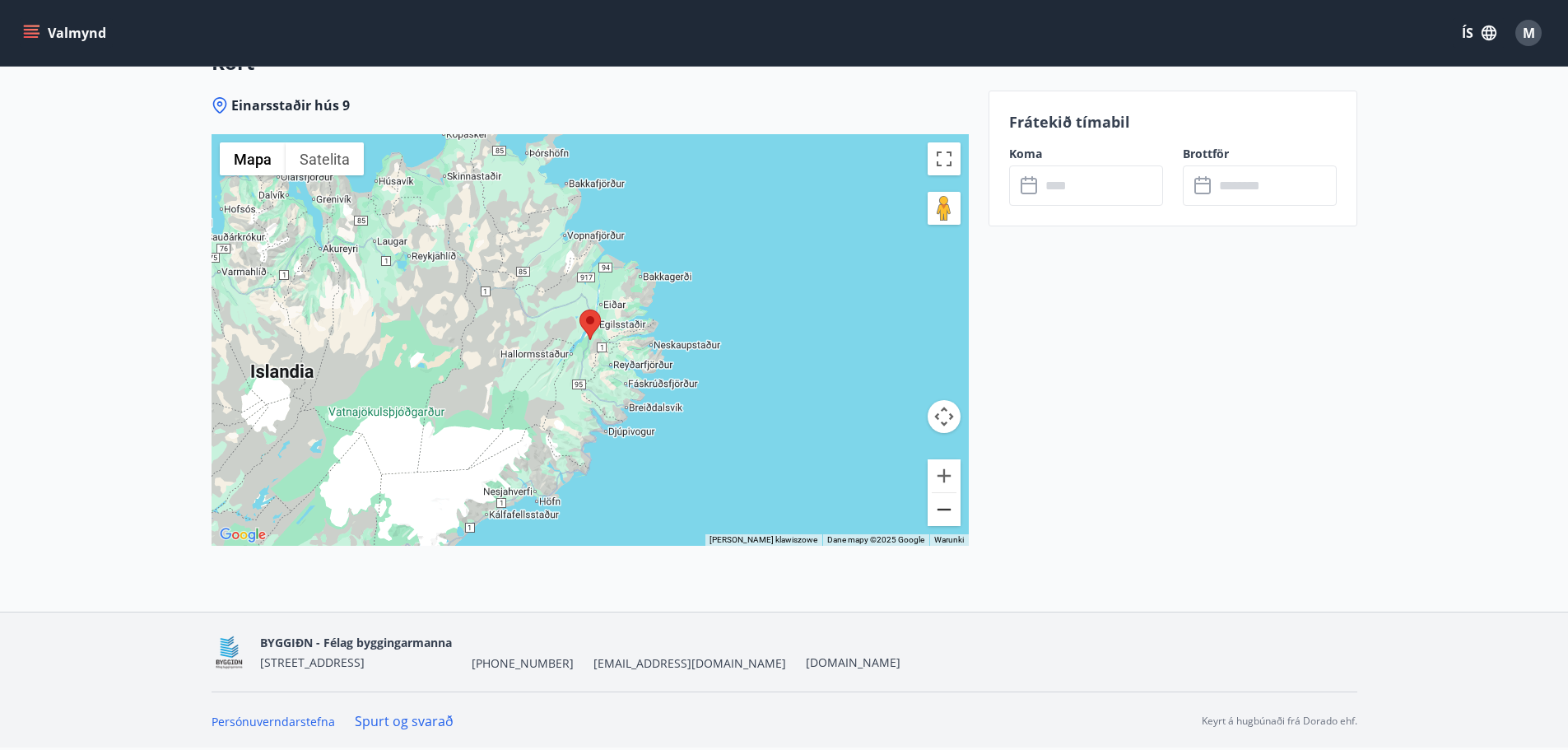
click at [951, 508] on button "Pomniejsz" at bounding box center [945, 510] width 33 height 33
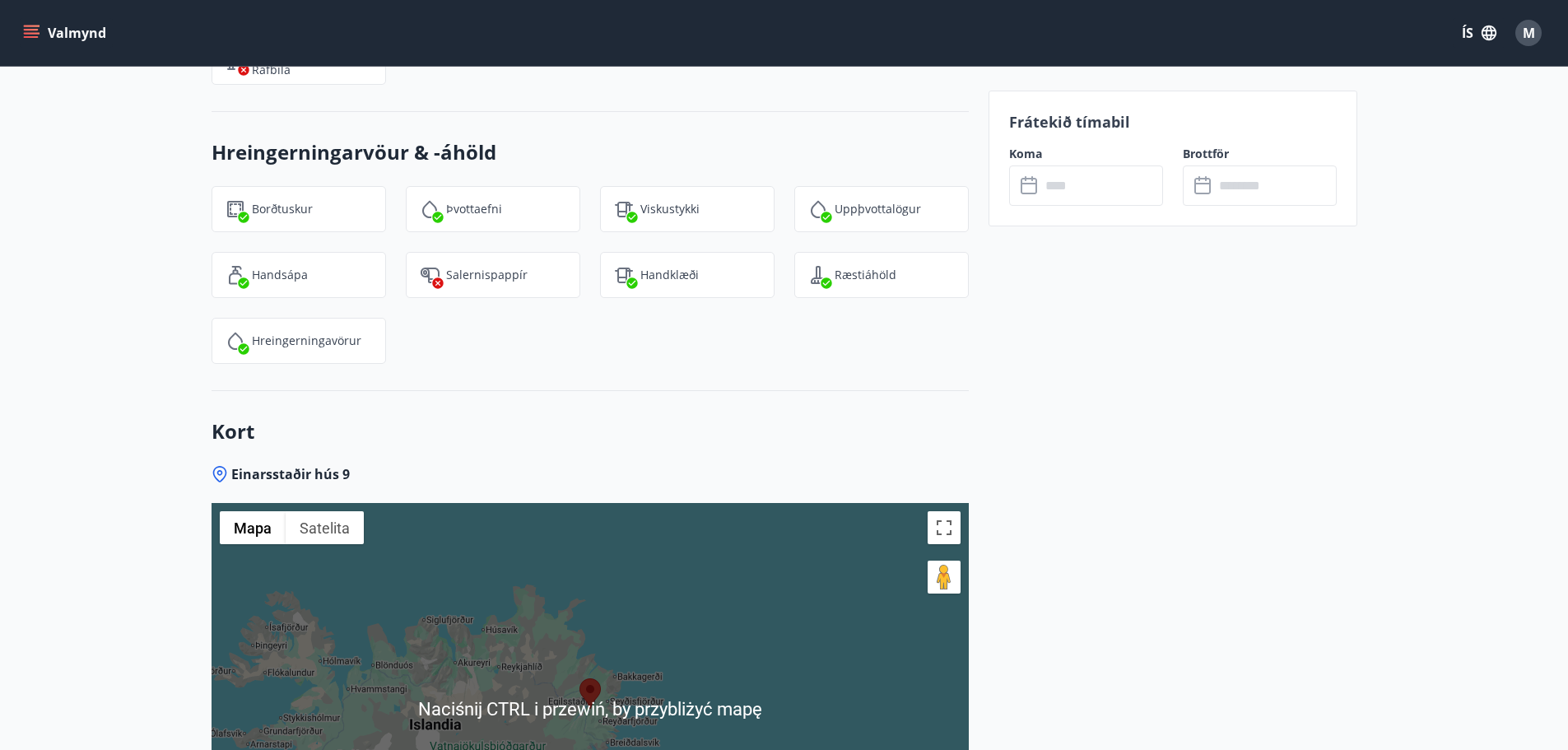
scroll to position [1973, 0]
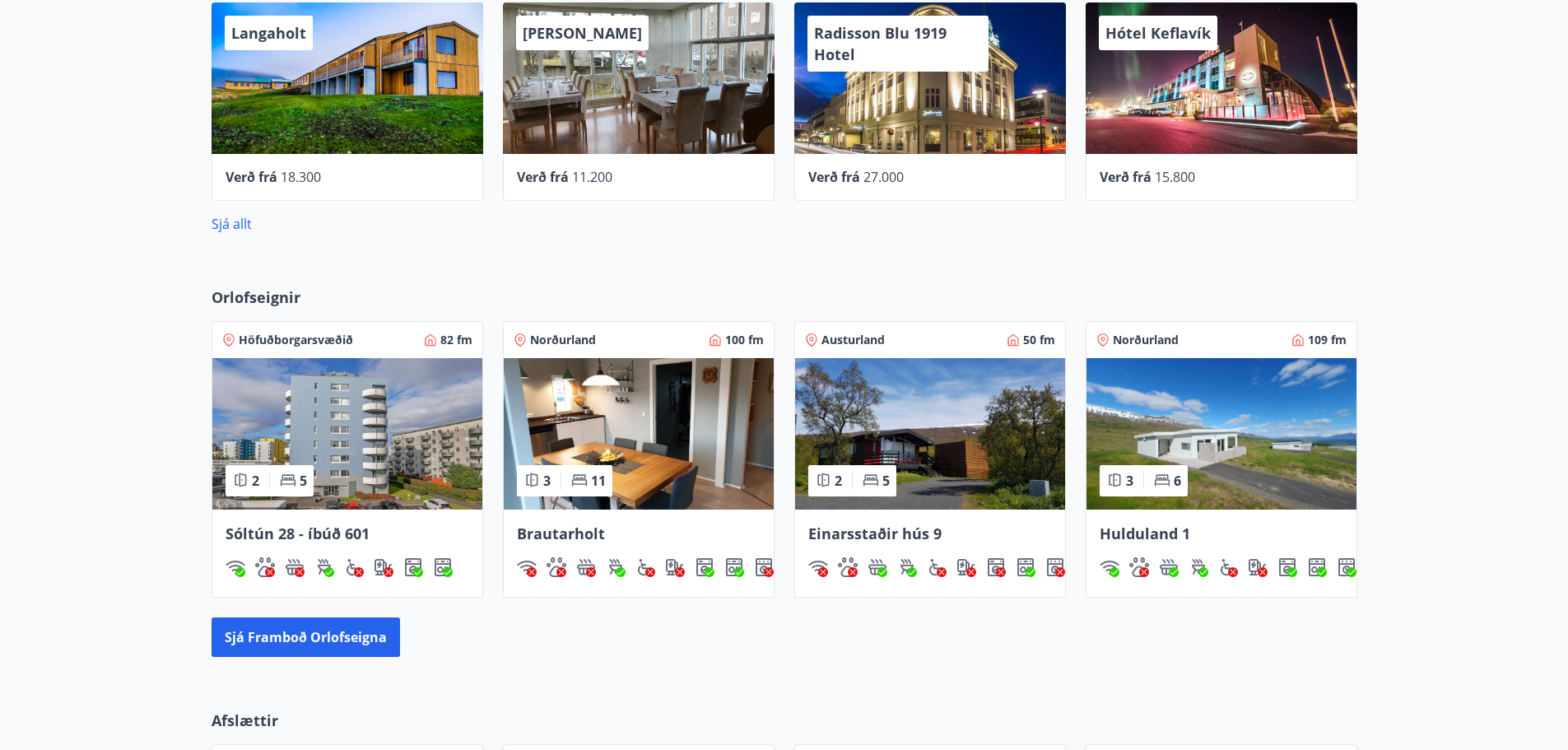
scroll to position [957, 0]
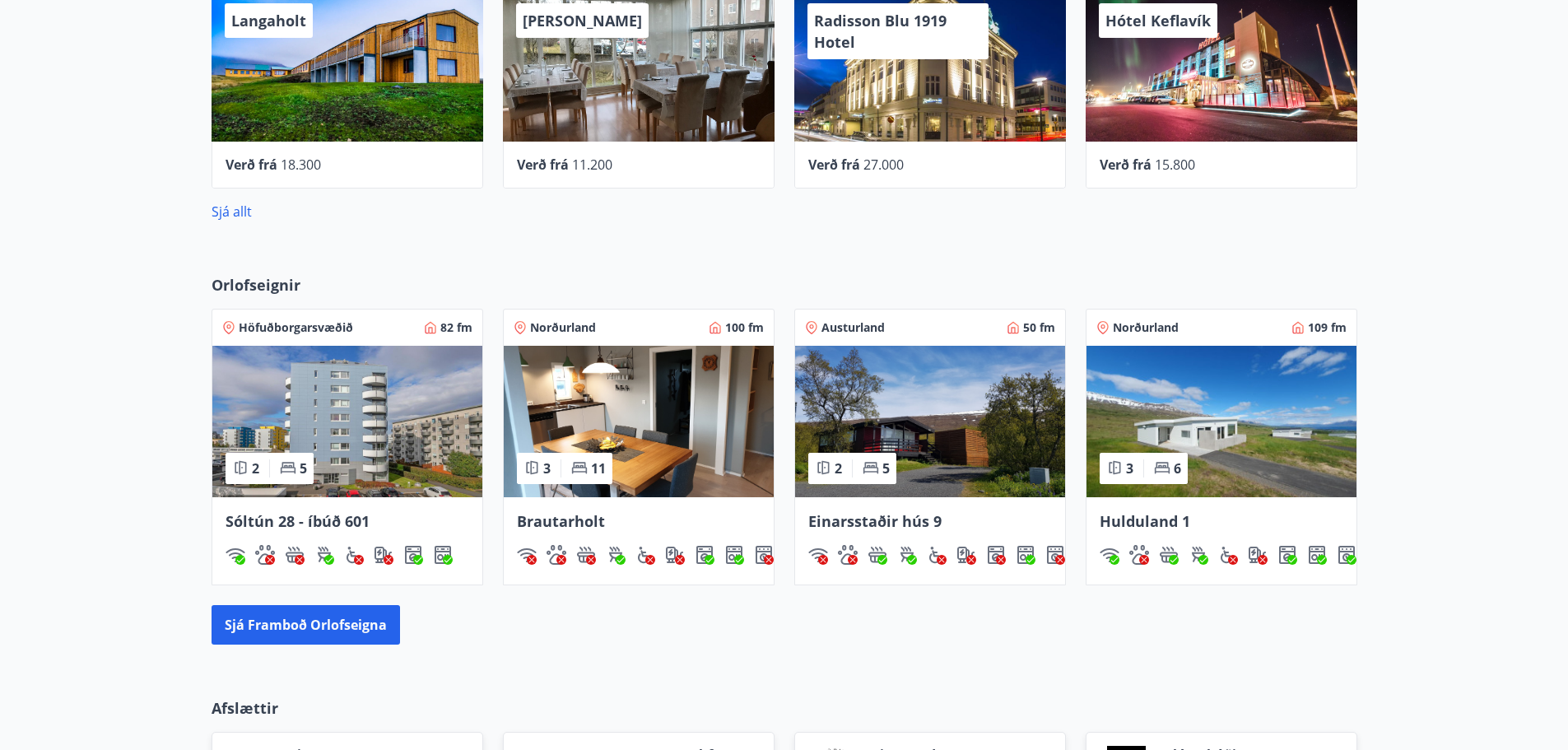
click at [648, 415] on img at bounding box center [638, 421] width 270 height 151
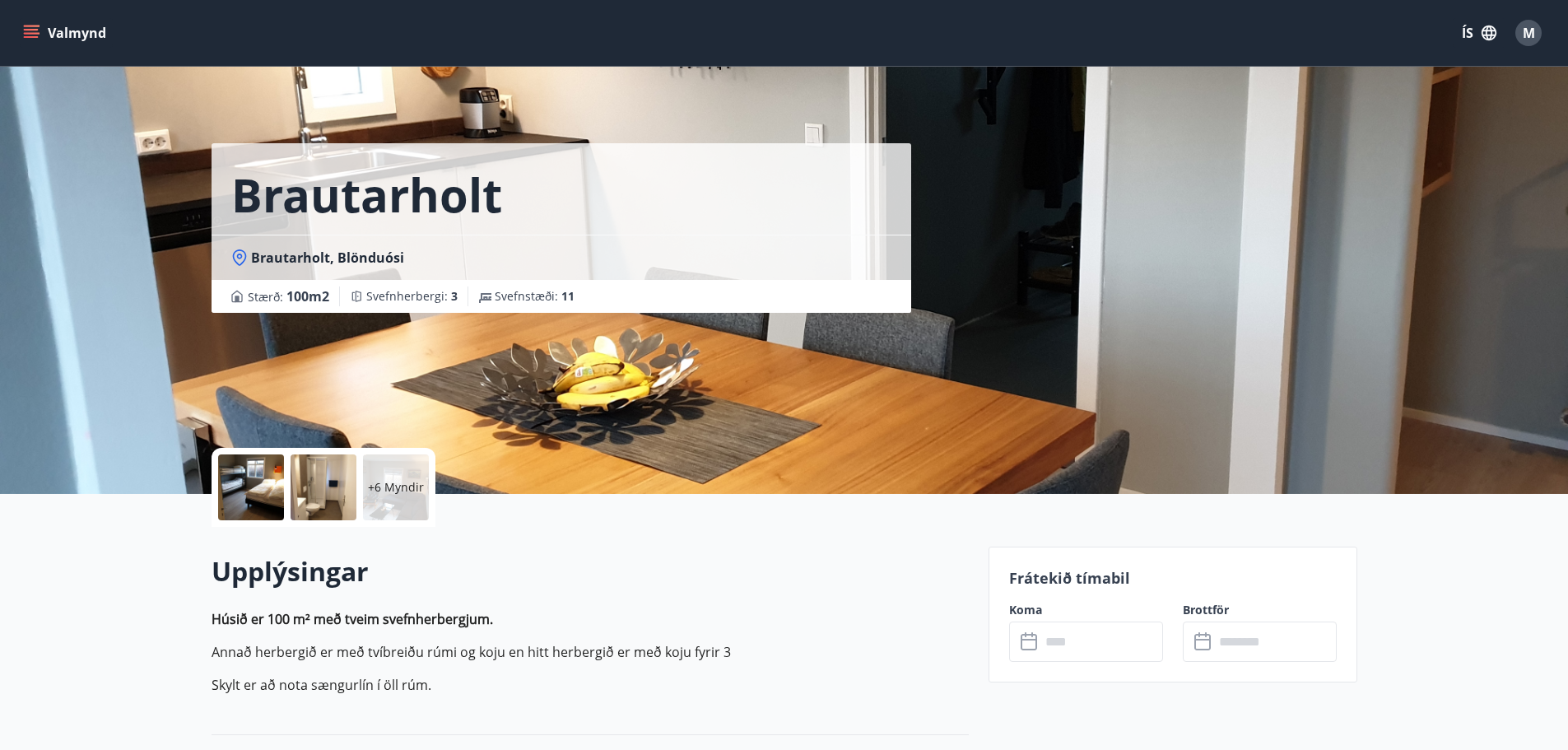
click at [330, 489] on div at bounding box center [323, 487] width 66 height 66
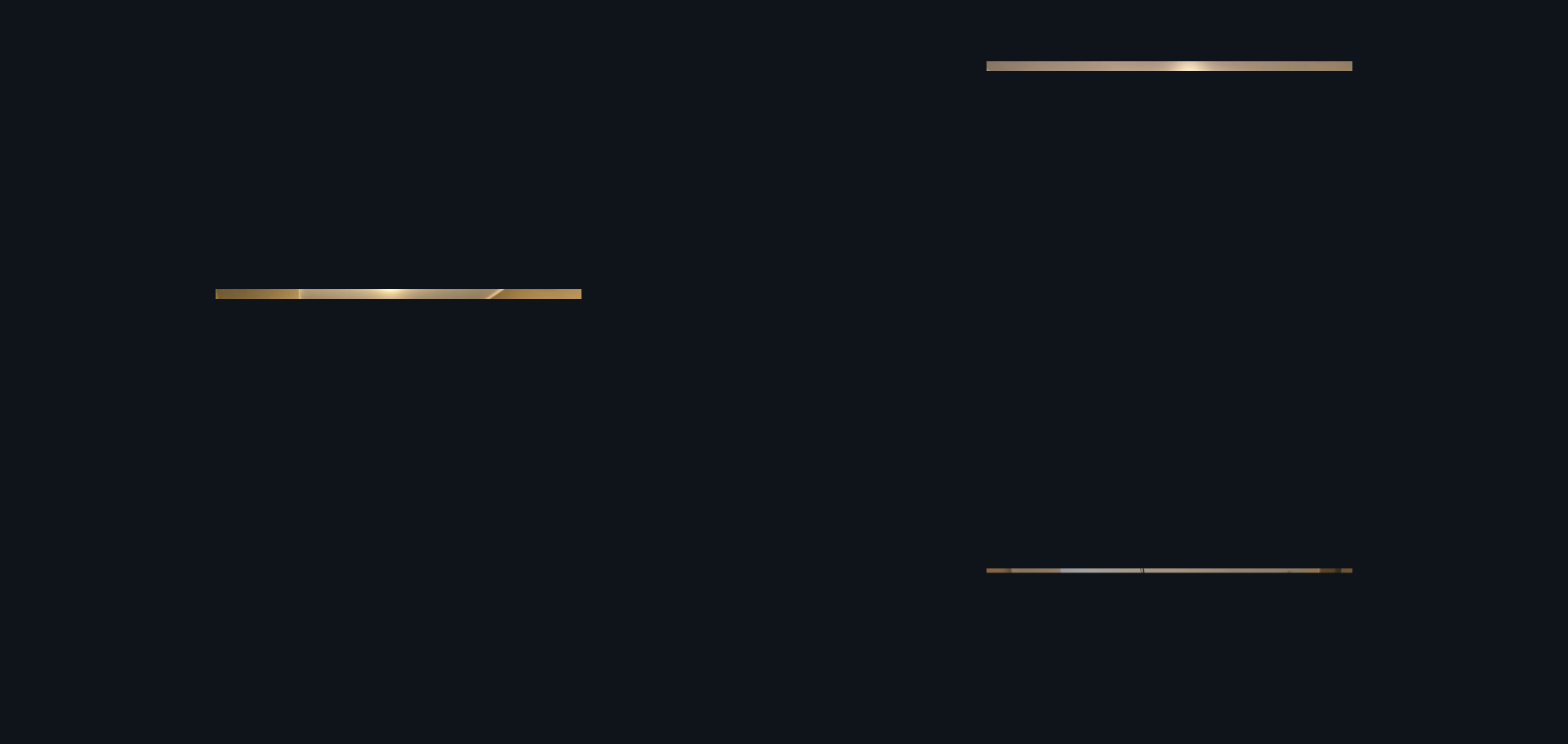
scroll to position [961, 0]
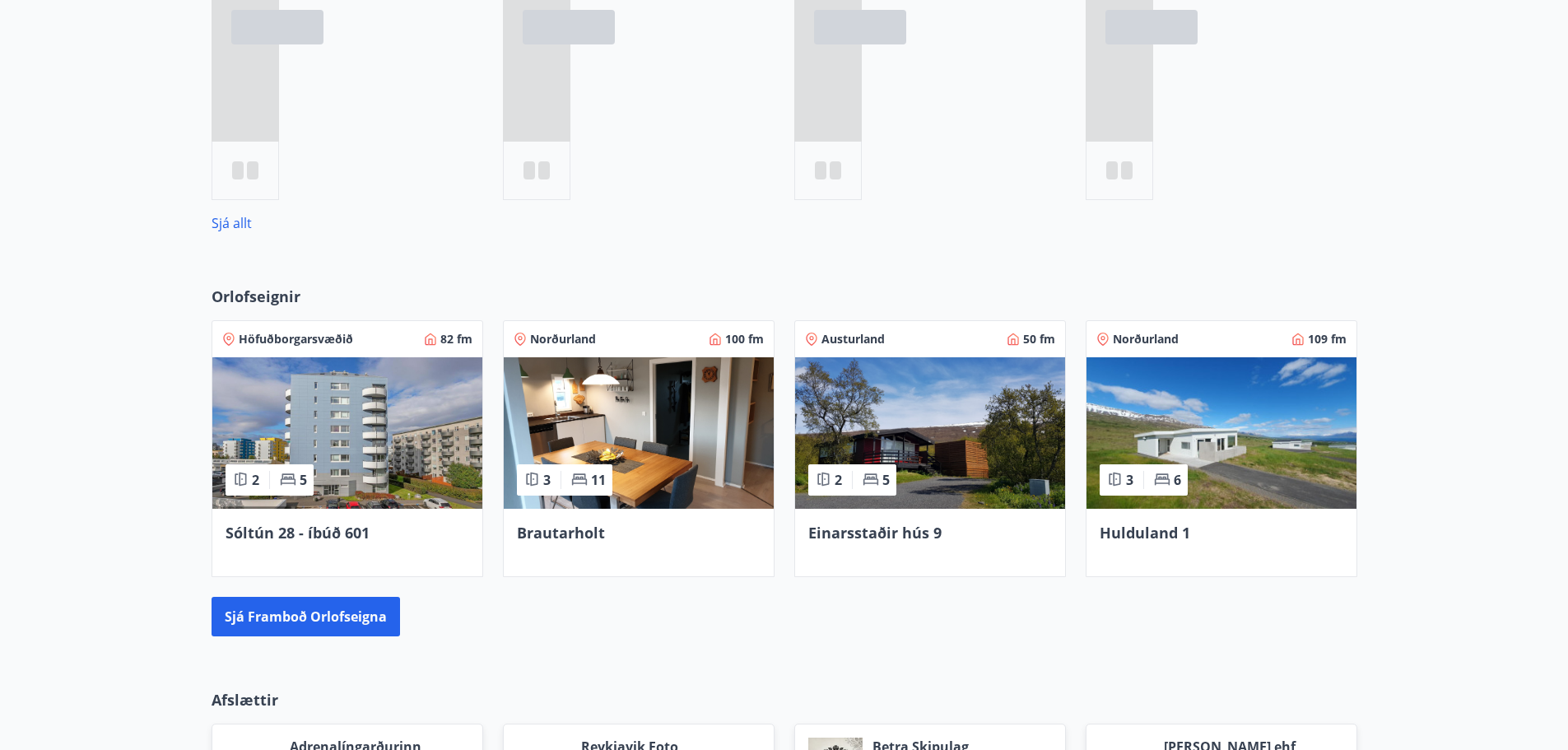
scroll to position [887, 0]
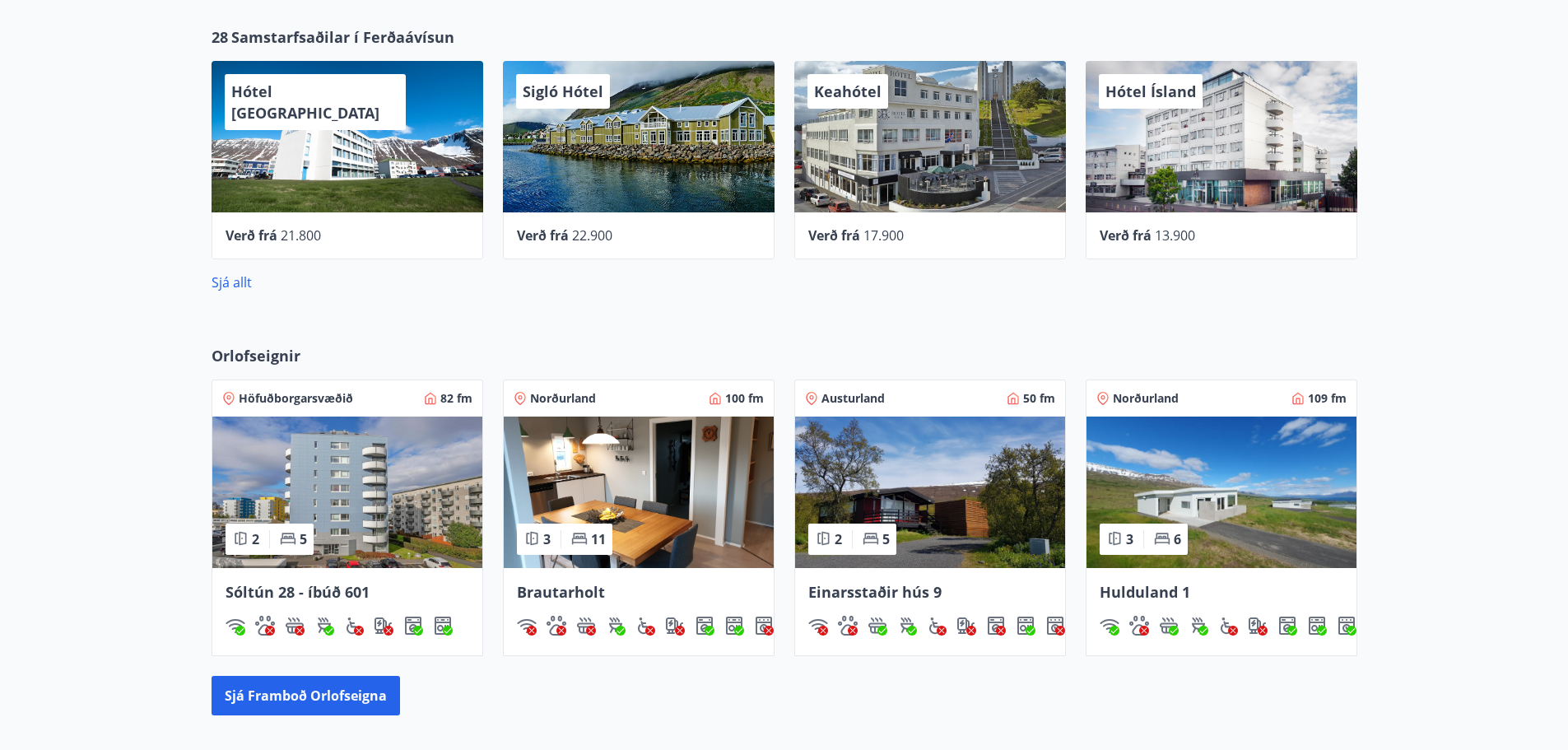
click at [705, 479] on img at bounding box center [638, 493] width 270 height 151
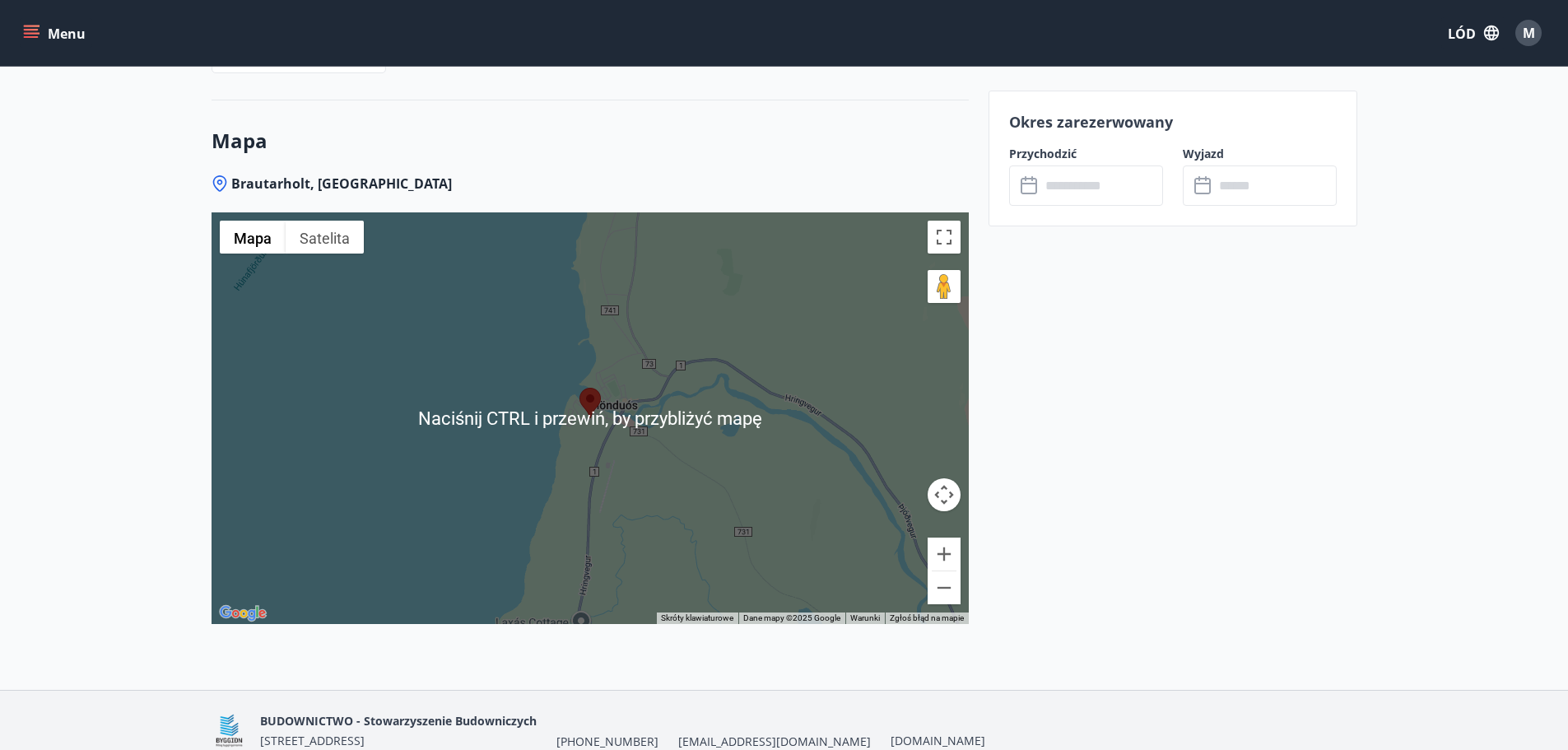
scroll to position [2239, 0]
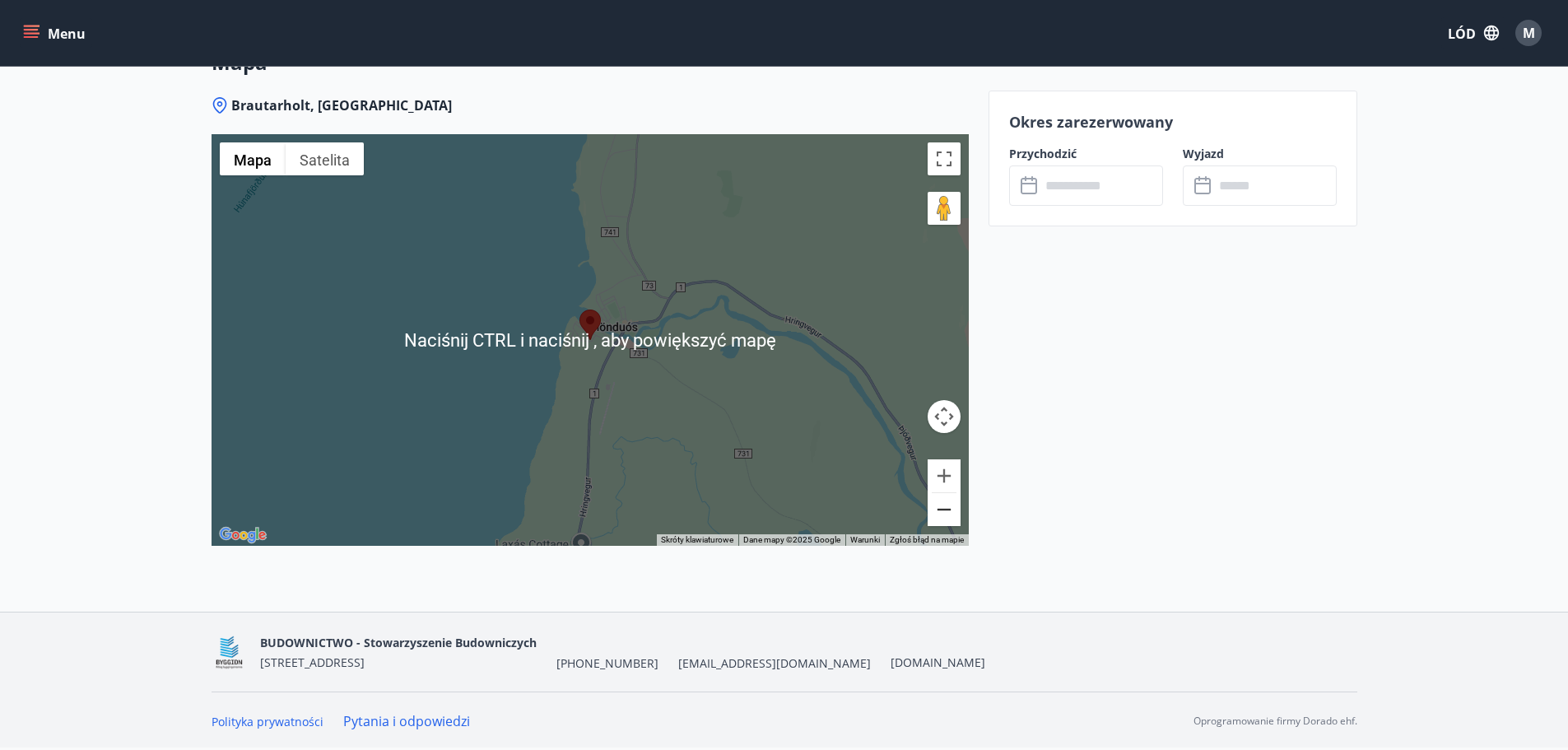
click at [945, 512] on button "Zapraszamy." at bounding box center [945, 510] width 33 height 33
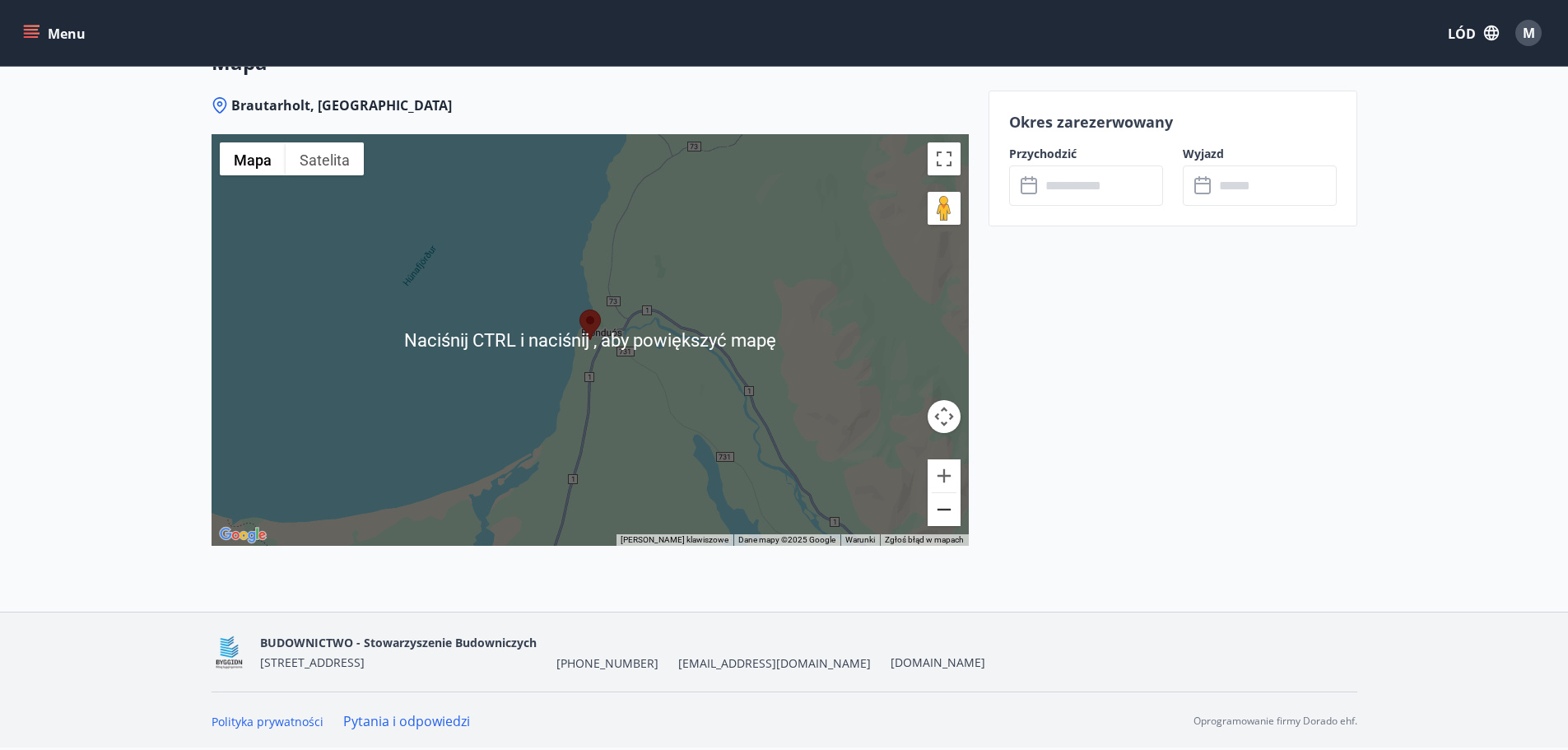
click at [945, 512] on button "Zapraszamy." at bounding box center [945, 510] width 33 height 33
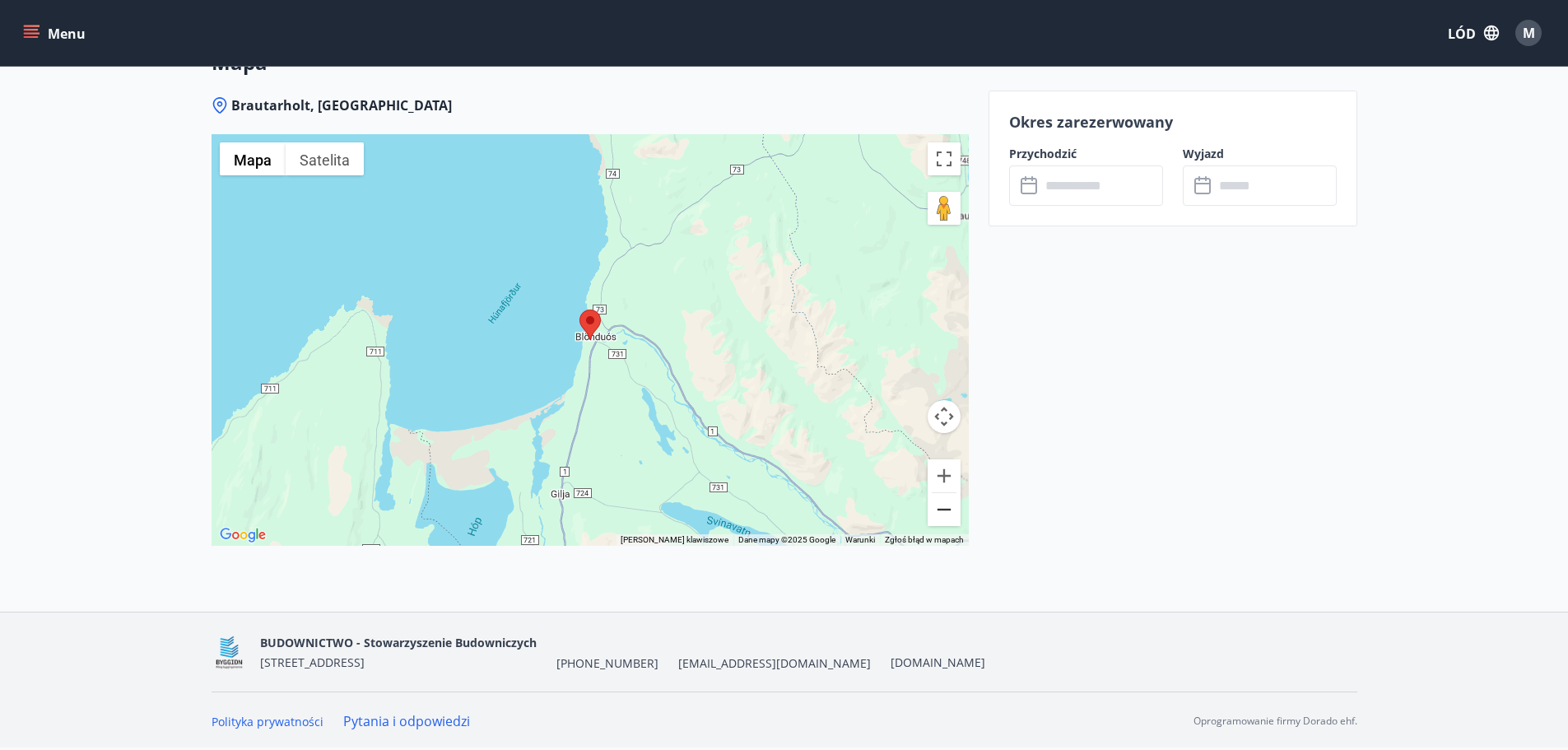
click at [945, 512] on button "Zapraszamy." at bounding box center [945, 510] width 33 height 33
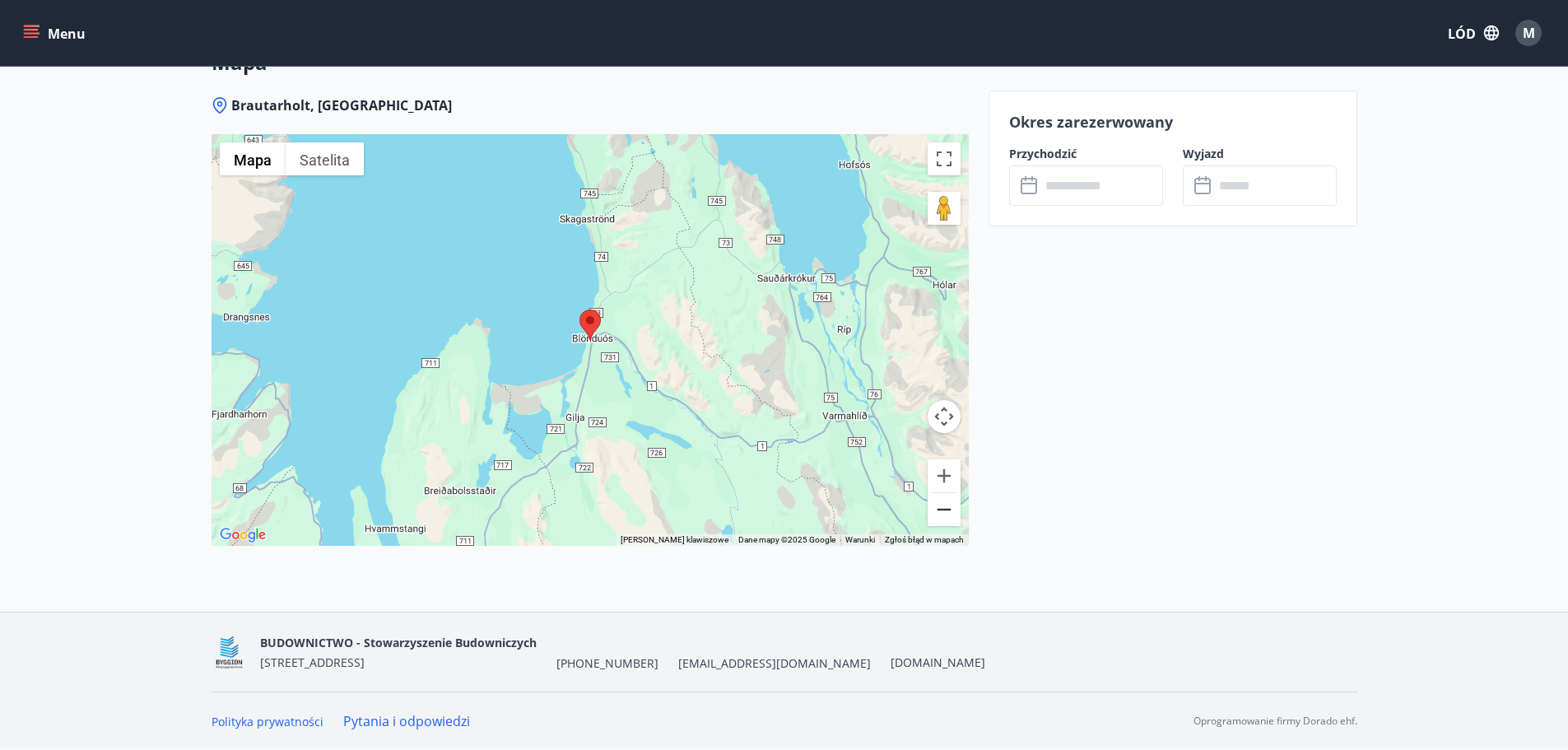
click at [945, 512] on button "Zapraszamy." at bounding box center [945, 510] width 33 height 33
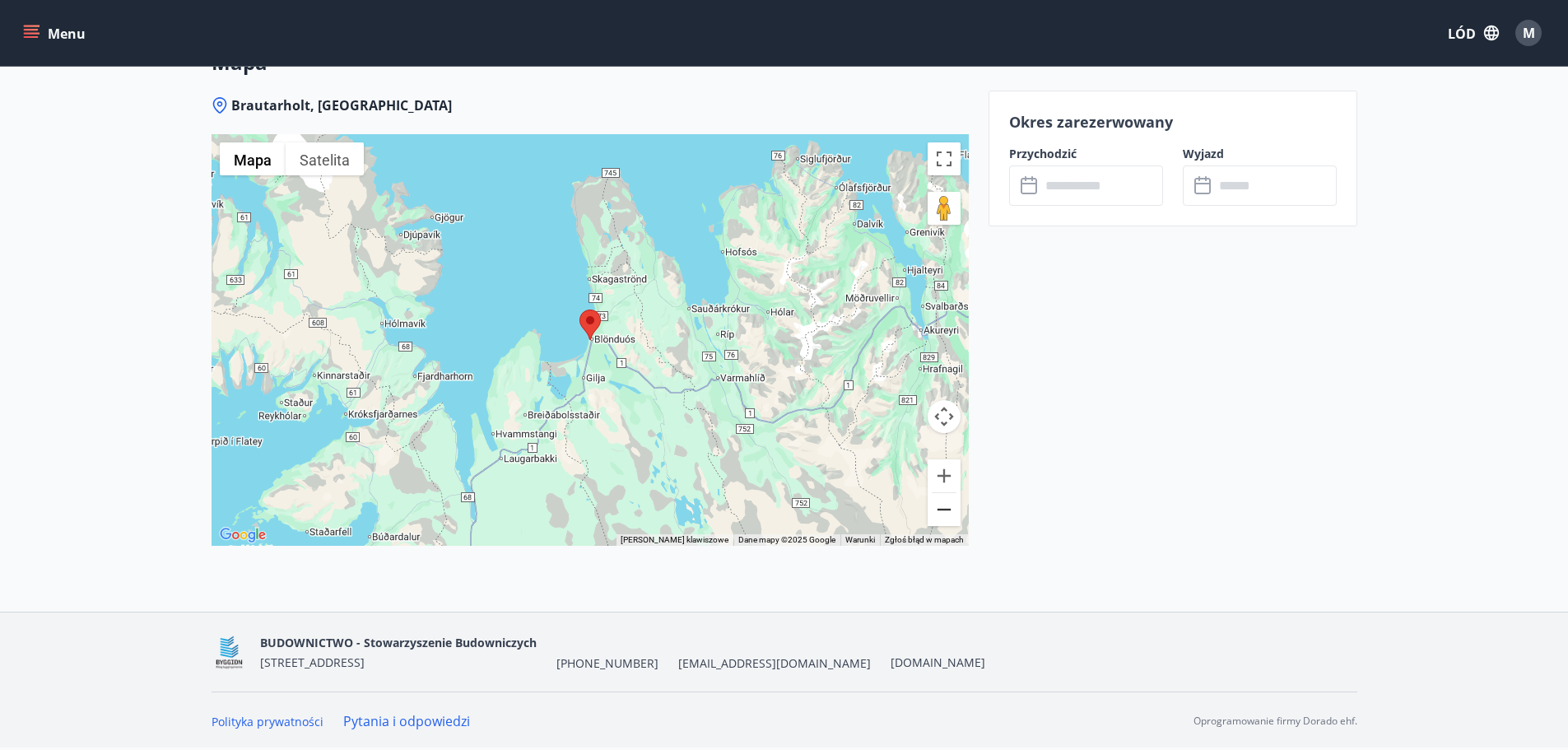
click at [945, 511] on button "Zapraszamy." at bounding box center [945, 510] width 33 height 33
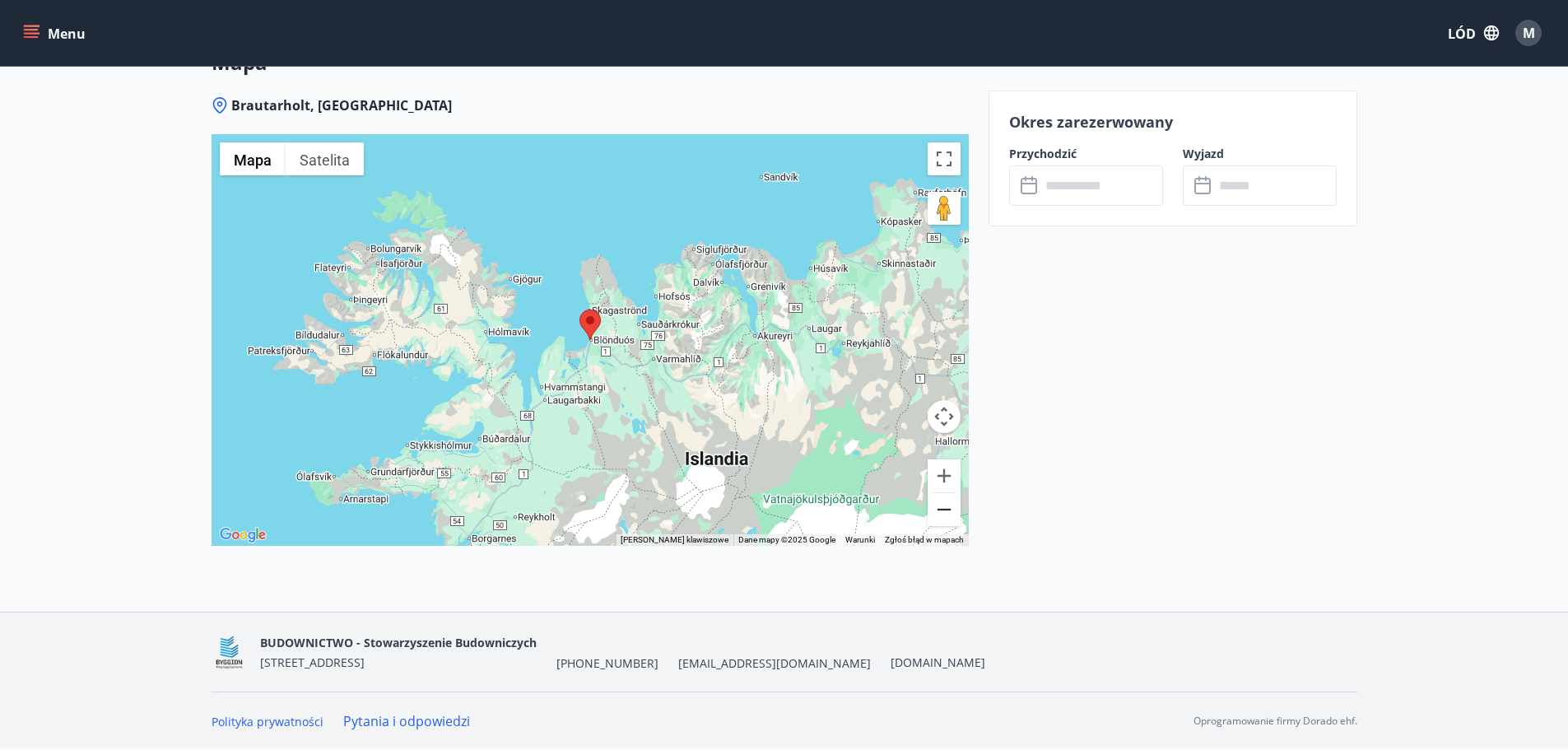
click at [945, 511] on button "Zapraszamy." at bounding box center [945, 510] width 33 height 33
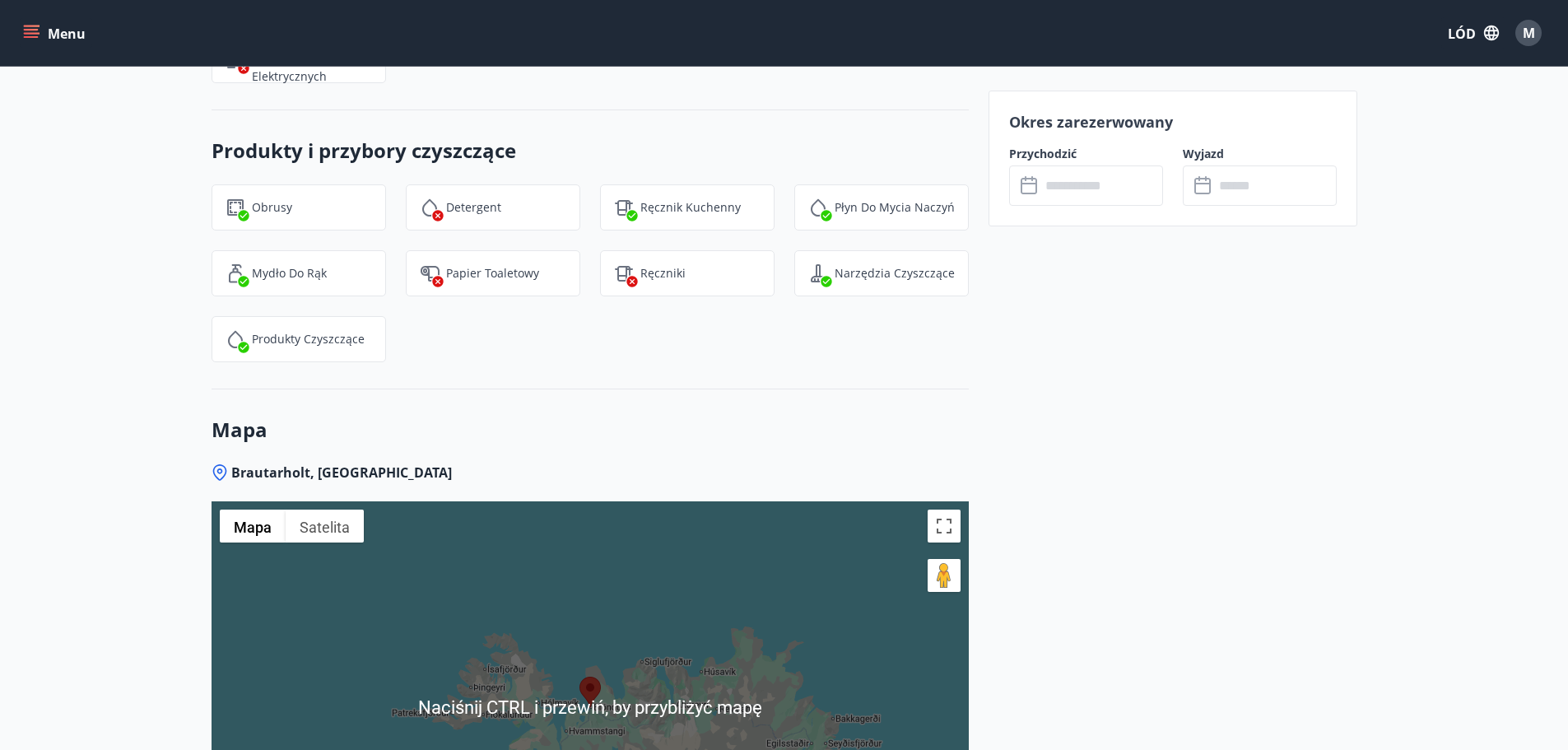
scroll to position [2157, 0]
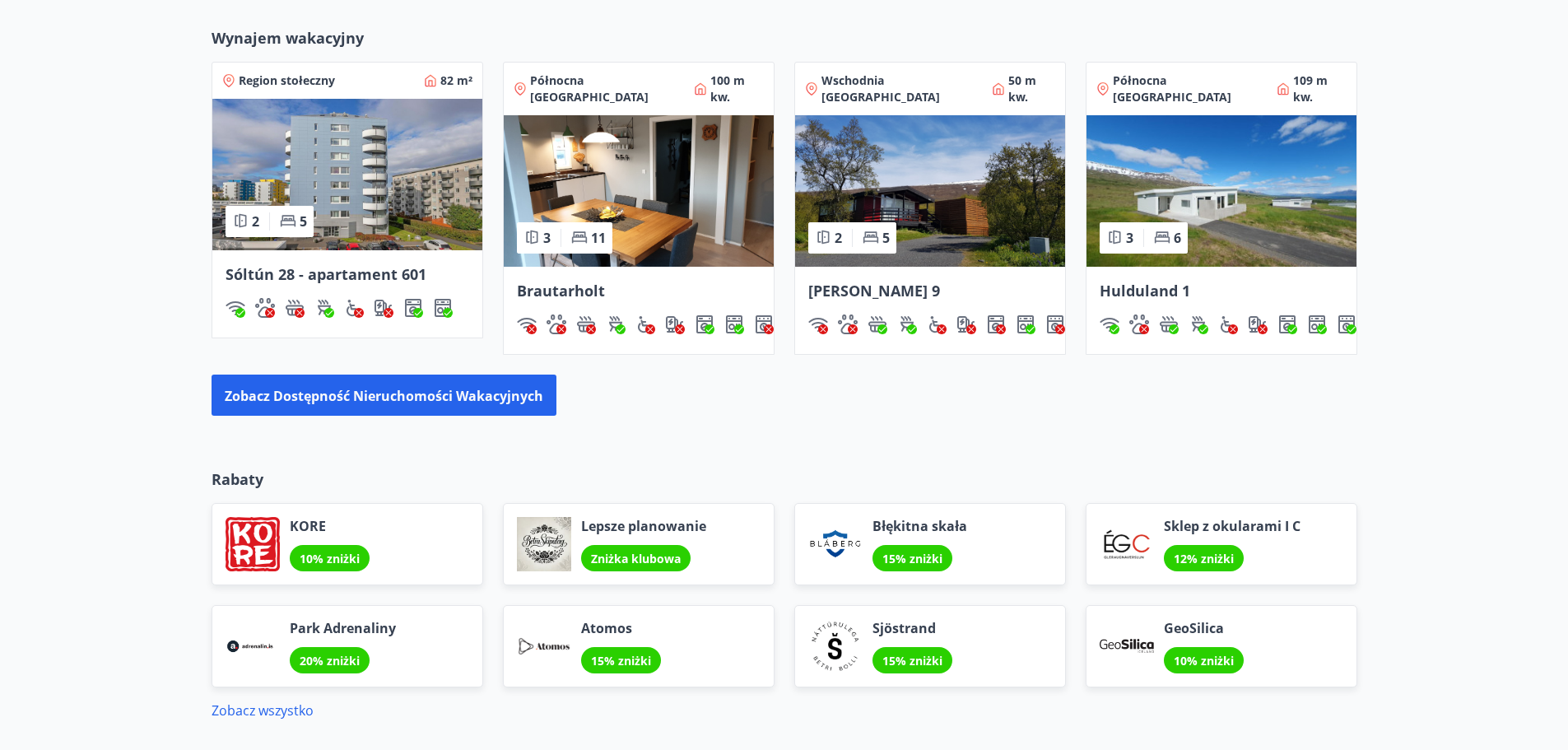
scroll to position [1509, 0]
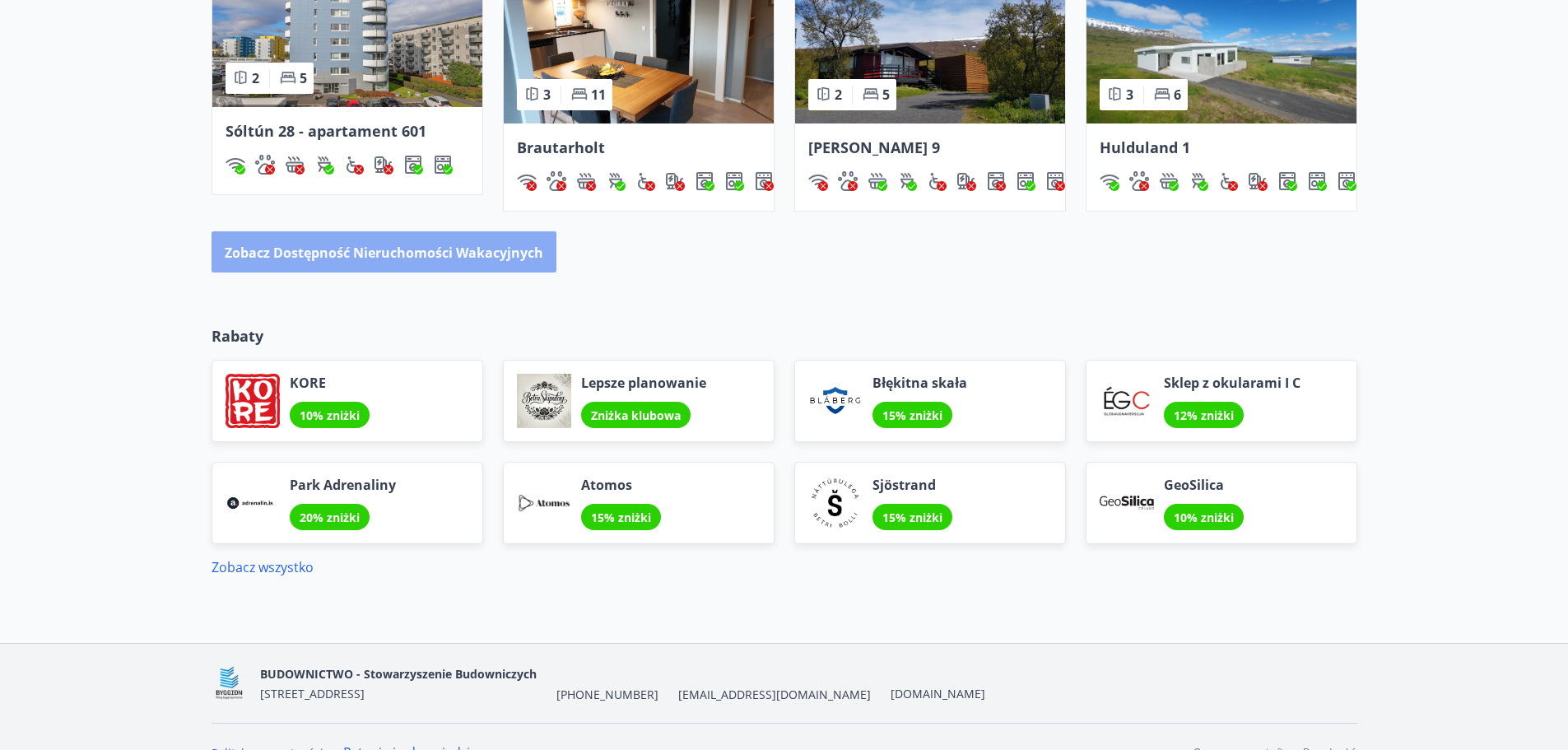
click at [431, 247] on button "Zobacz dostępność nieruchomości wakacyjnych" at bounding box center [384, 251] width 345 height 41
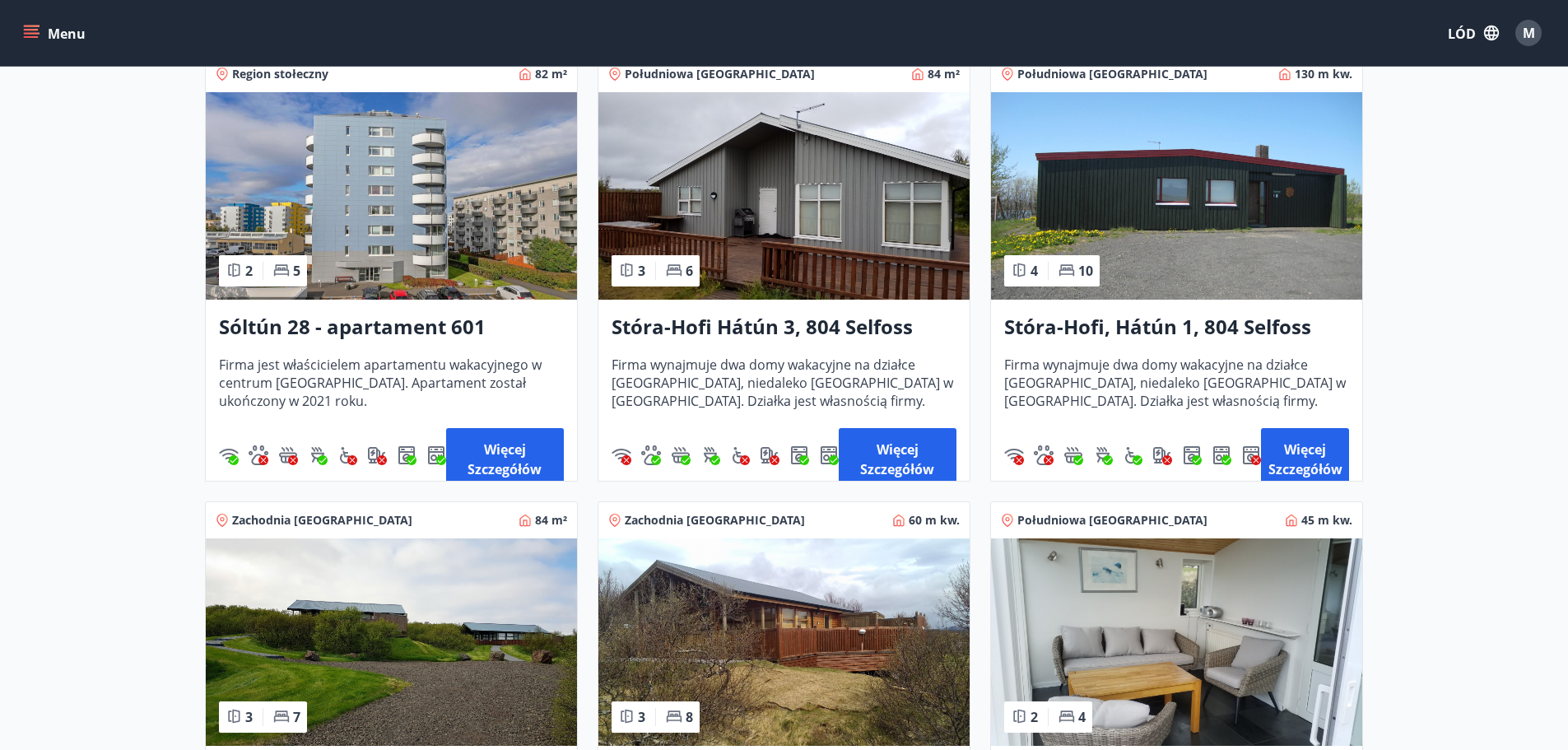
scroll to position [330, 0]
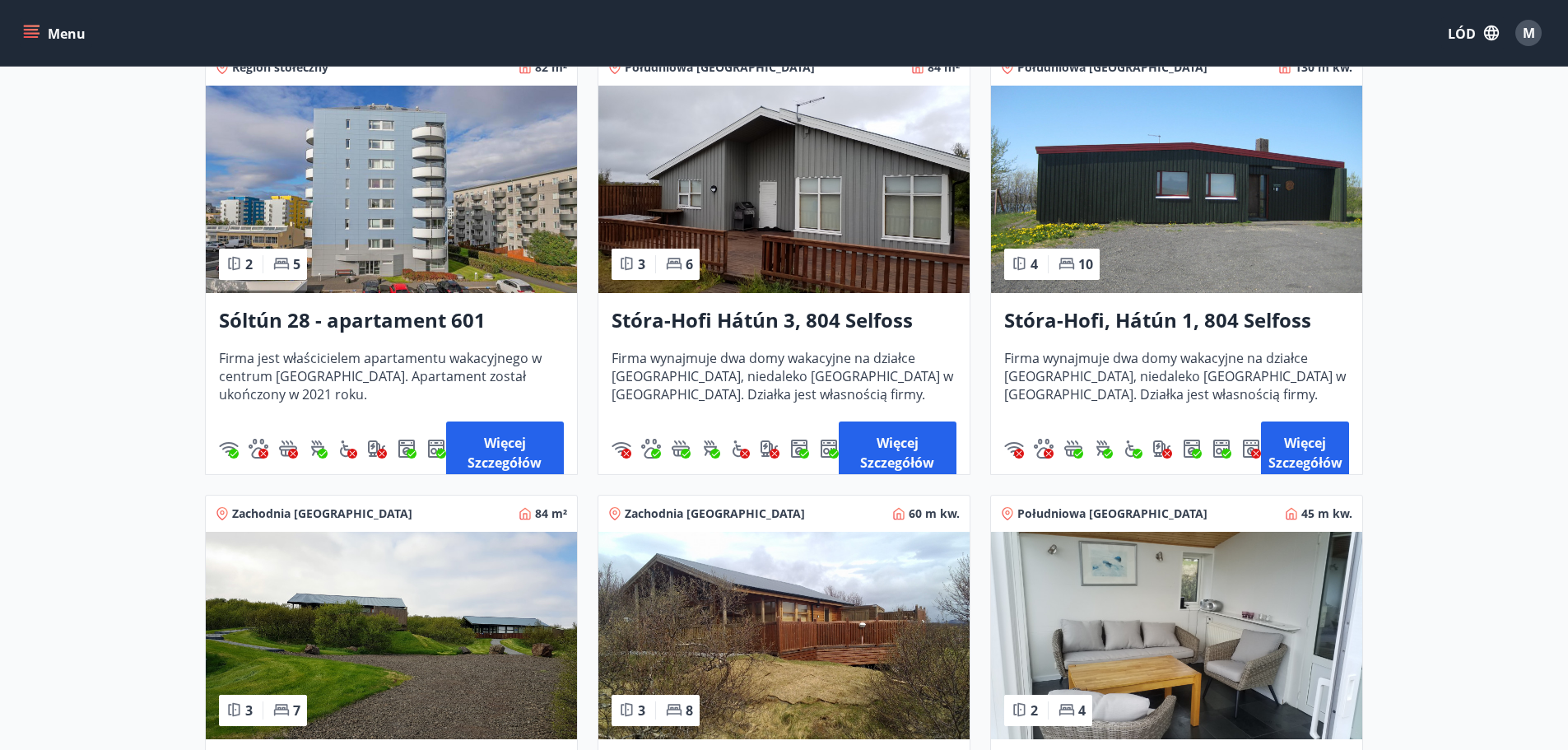
click at [1165, 163] on img at bounding box center [1177, 189] width 371 height 207
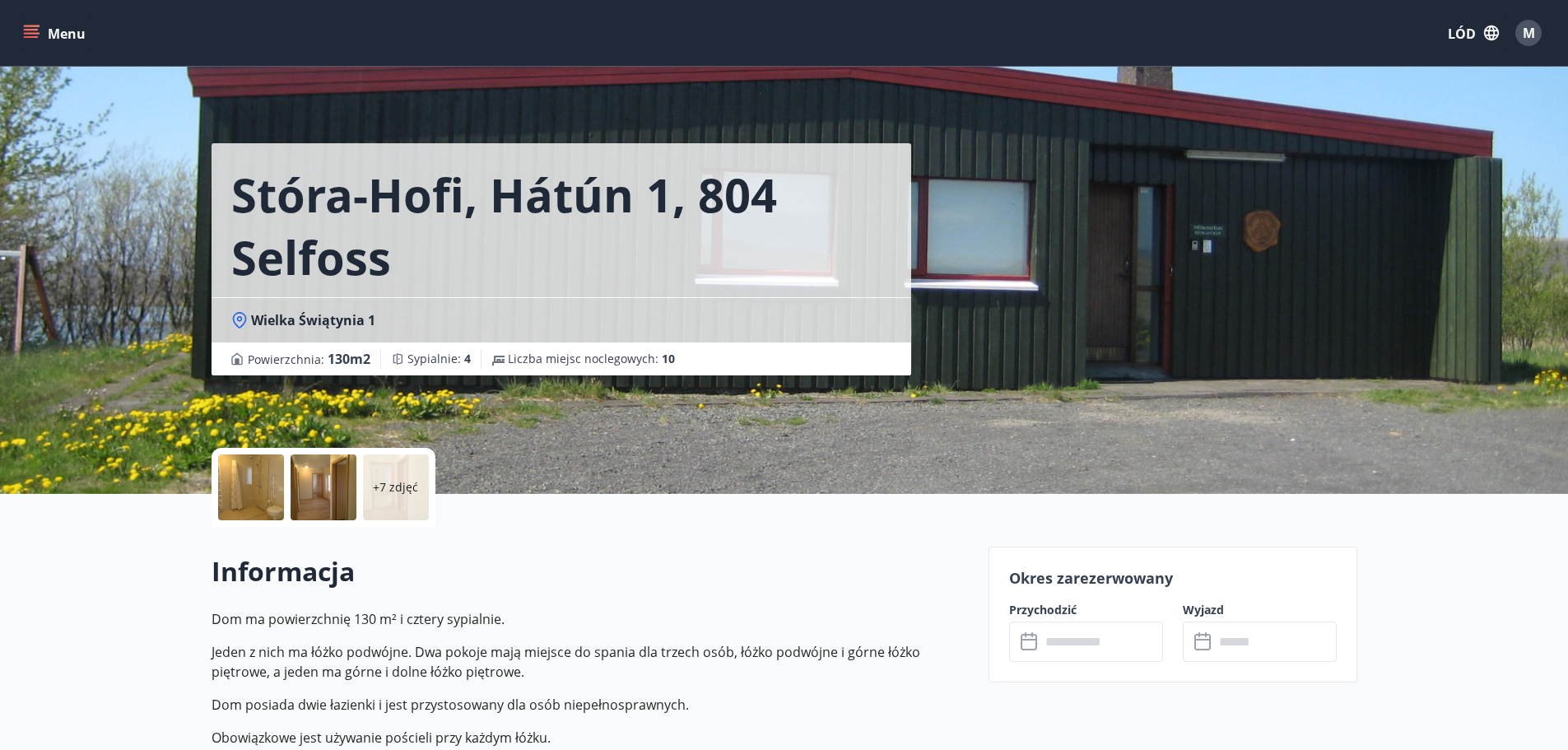
click at [1104, 638] on input "text" at bounding box center [1101, 642] width 122 height 40
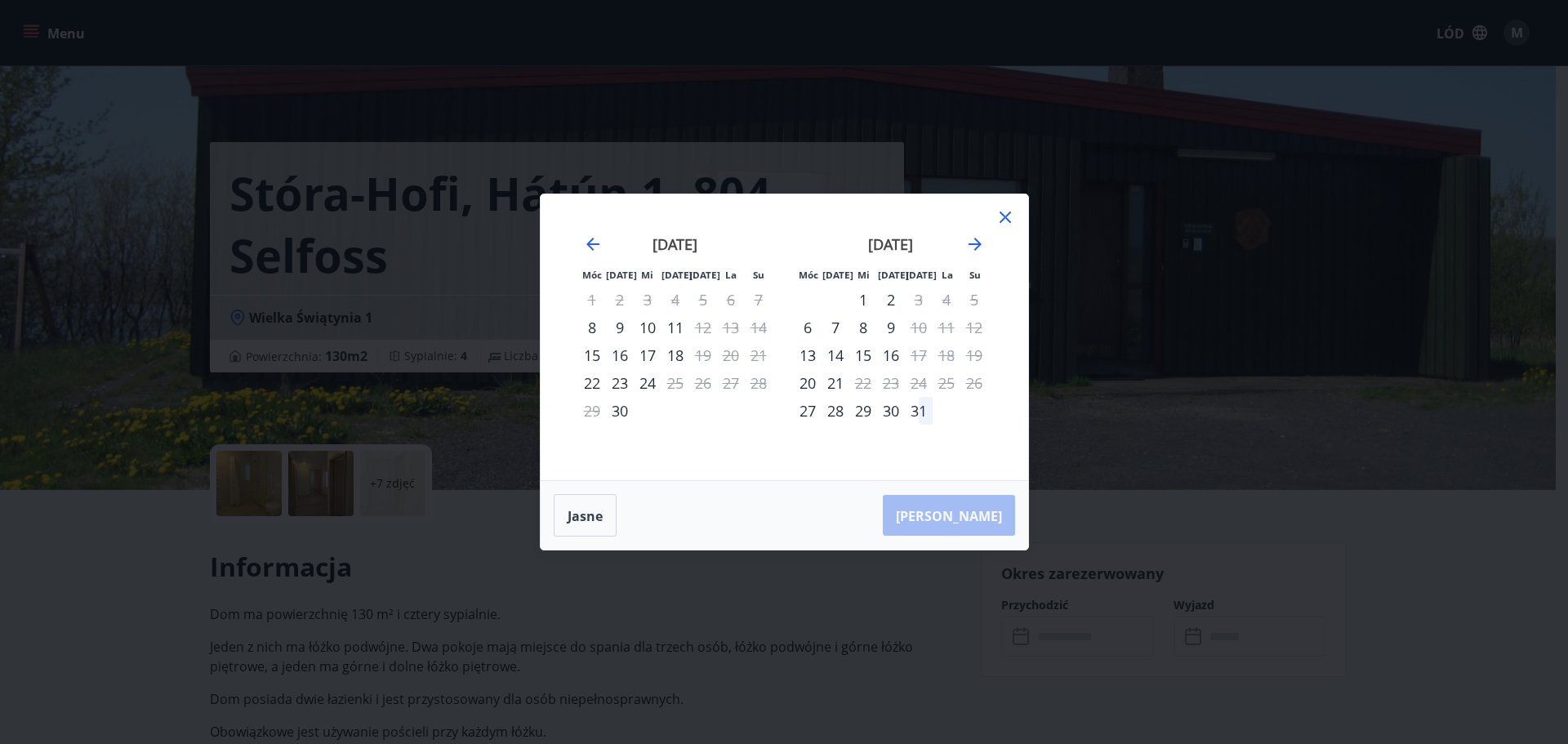
click at [1007, 215] on icon at bounding box center [1006, 217] width 20 height 20
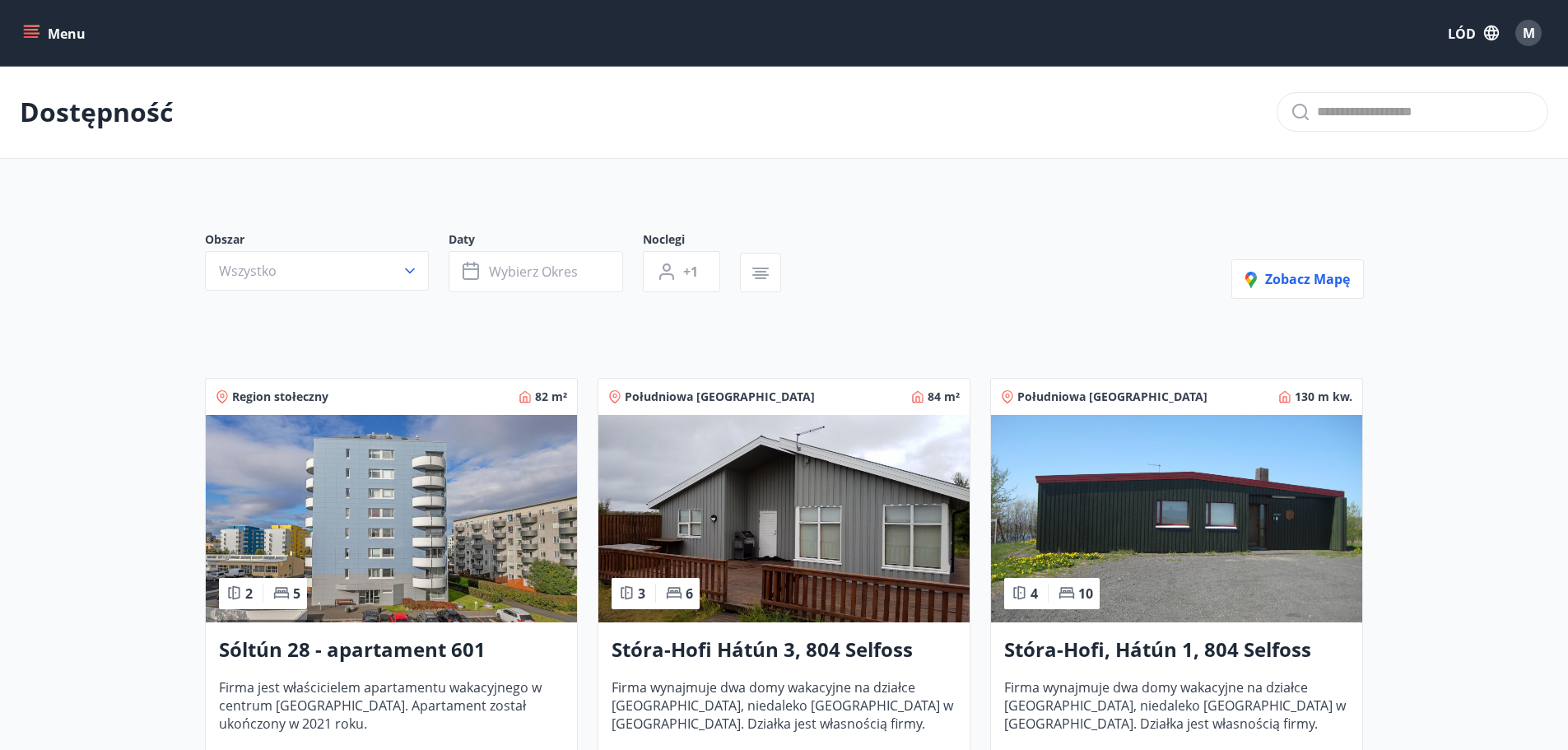
drag, startPoint x: 821, startPoint y: 515, endPoint x: 767, endPoint y: 520, distance: 54.2
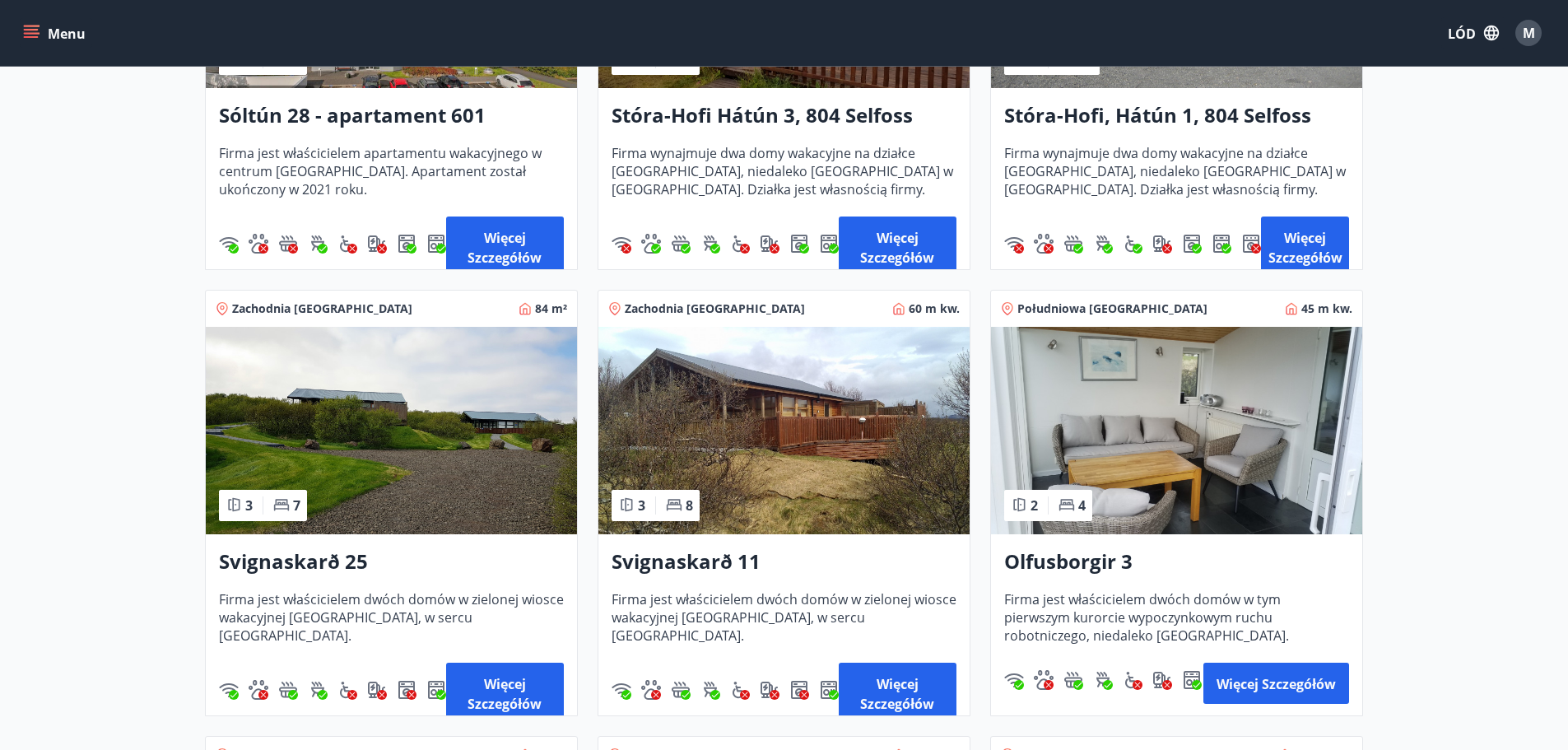
scroll to position [535, 0]
click at [410, 423] on img at bounding box center [391, 430] width 371 height 207
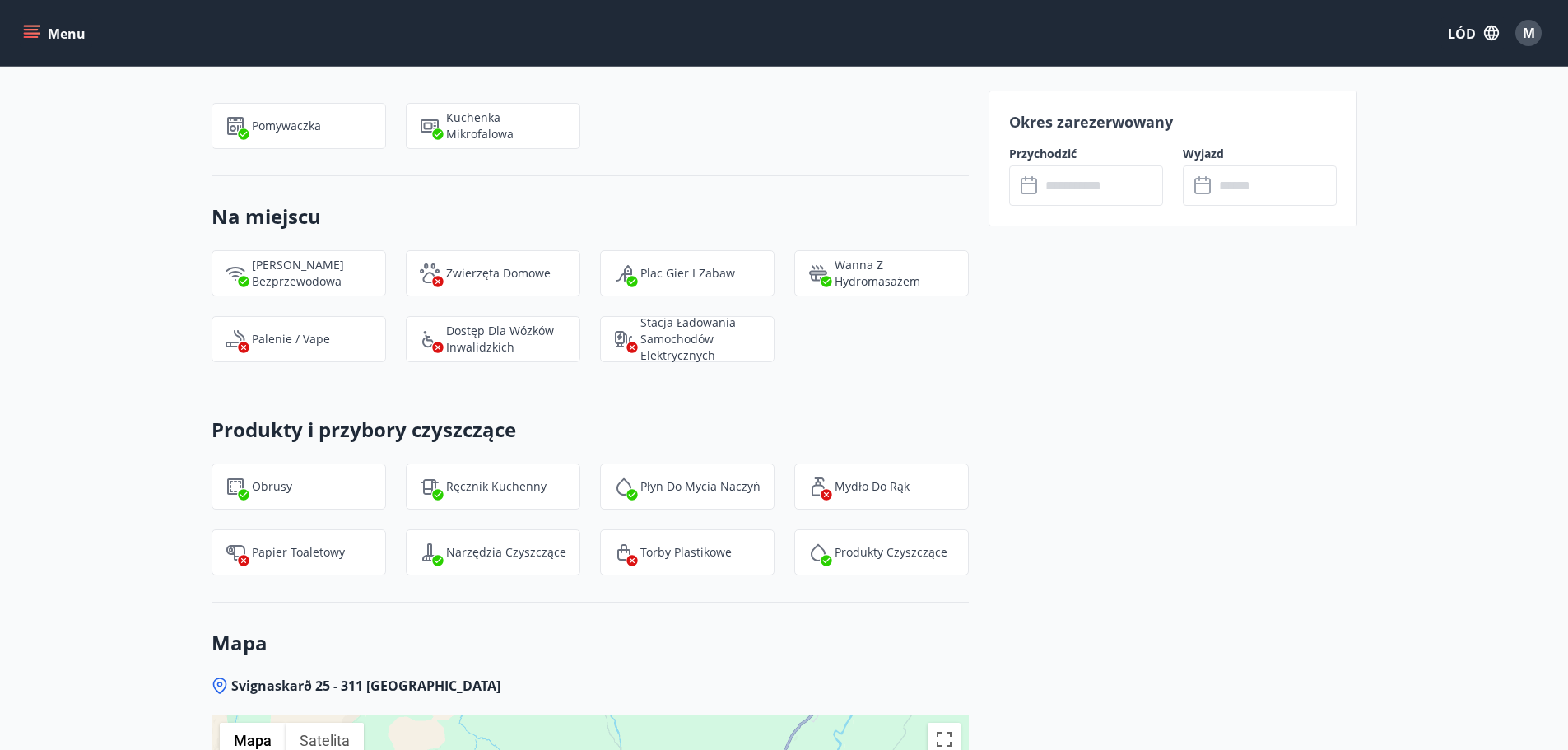
scroll to position [1529, 0]
